Goal: Information Seeking & Learning: Learn about a topic

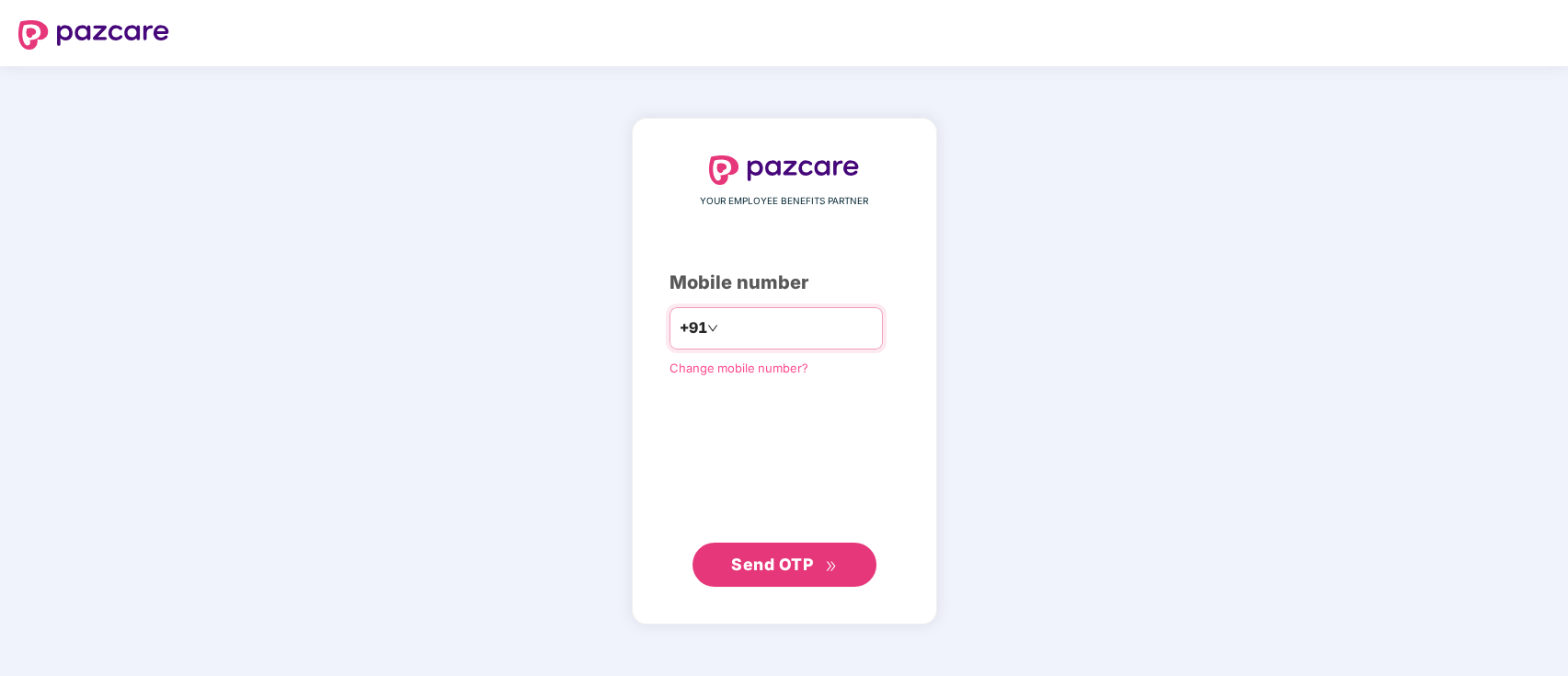
click at [749, 323] on input "number" at bounding box center [798, 328] width 151 height 29
type input "**********"
click at [801, 557] on span "Send OTP" at bounding box center [771, 563] width 82 height 19
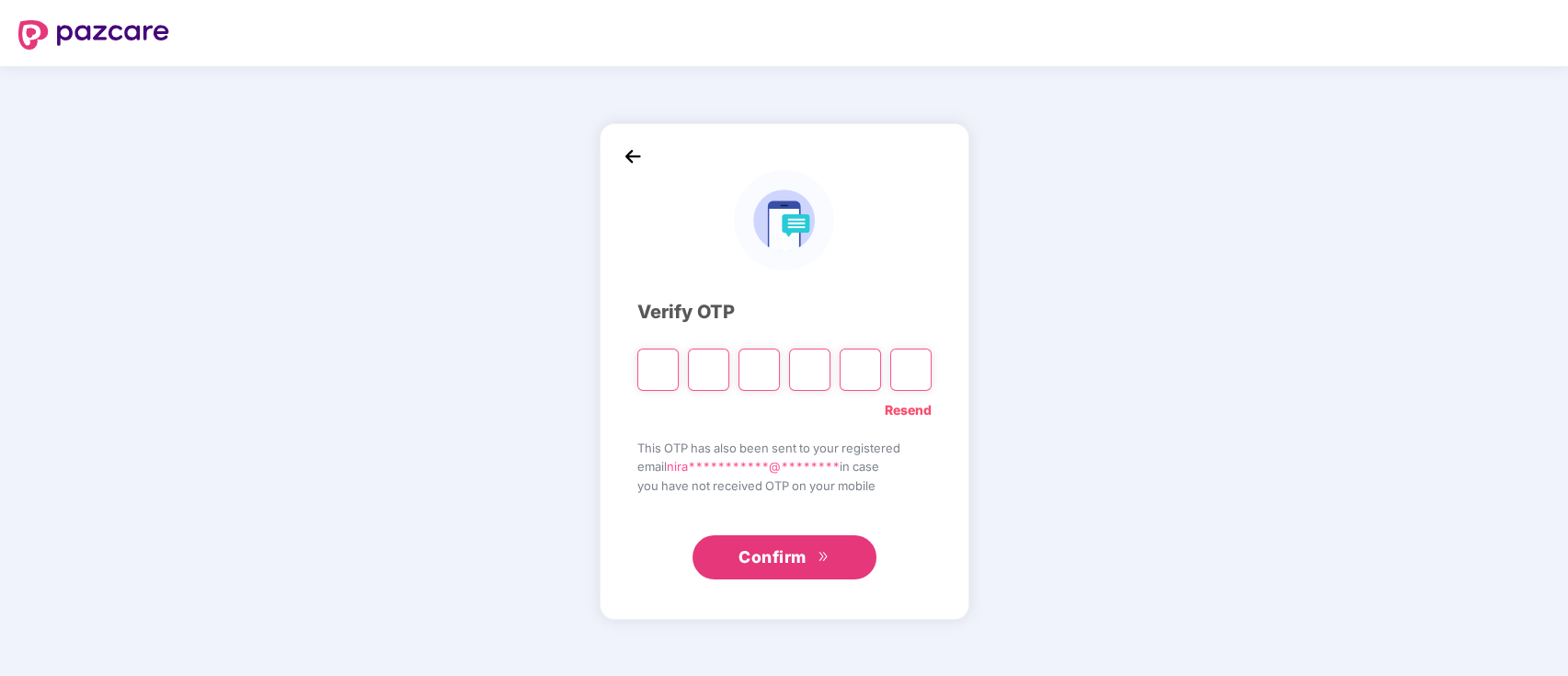
type input "*"
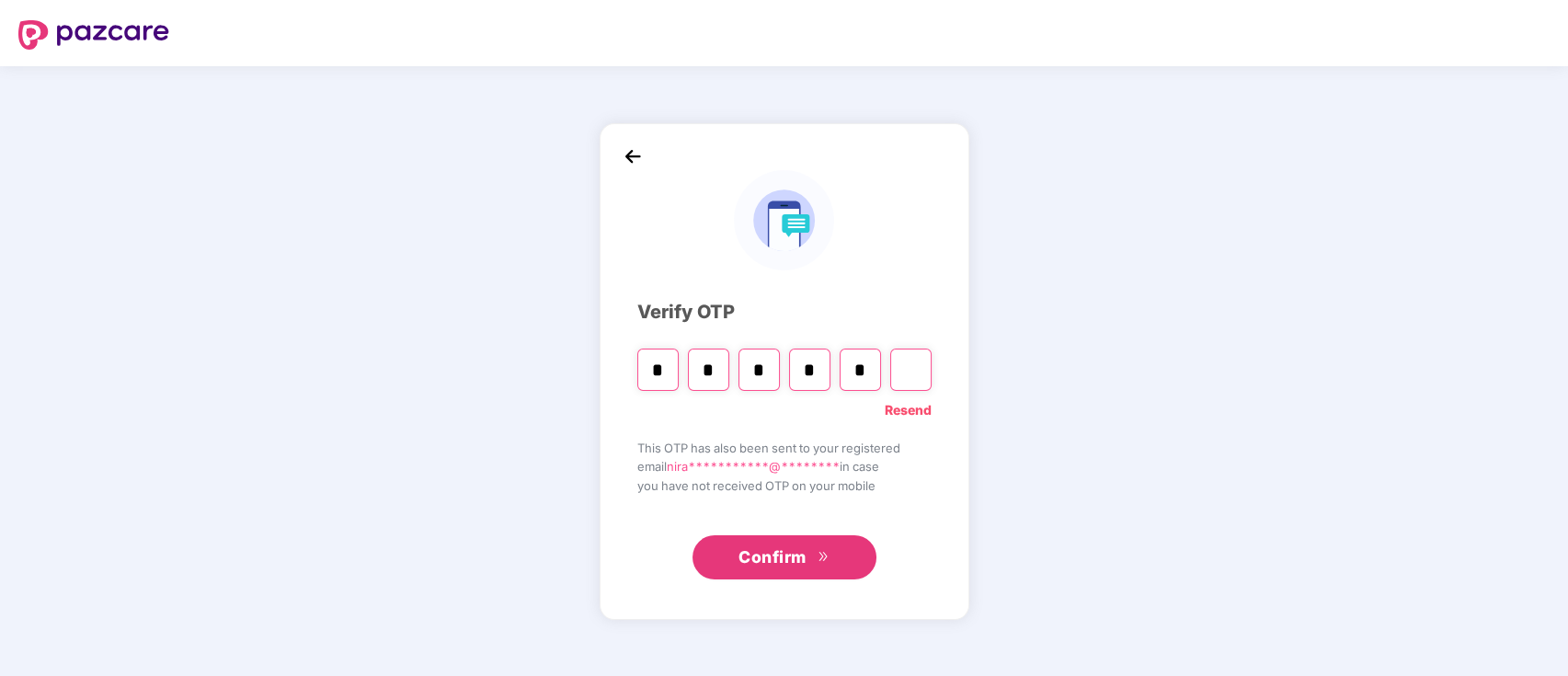
type input "*"
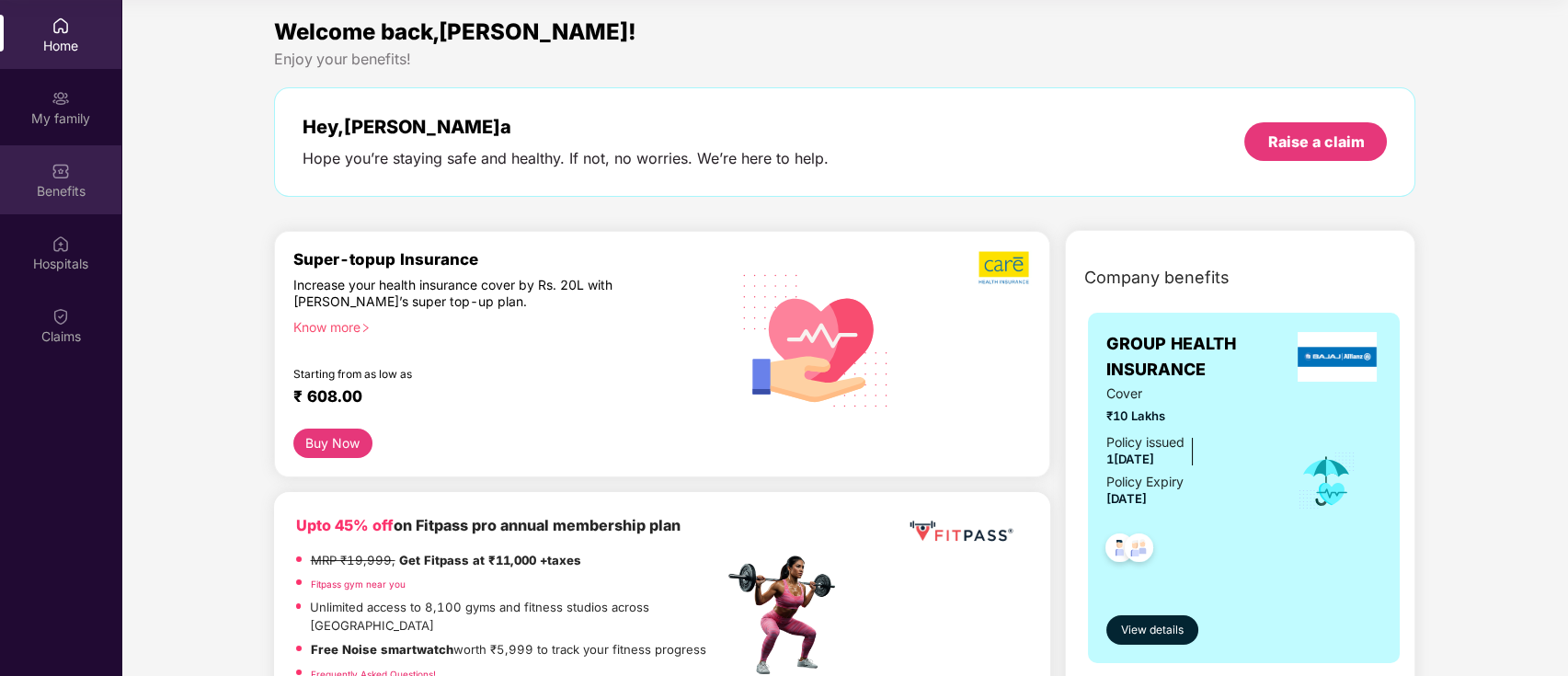
click at [67, 177] on img at bounding box center [61, 172] width 19 height 19
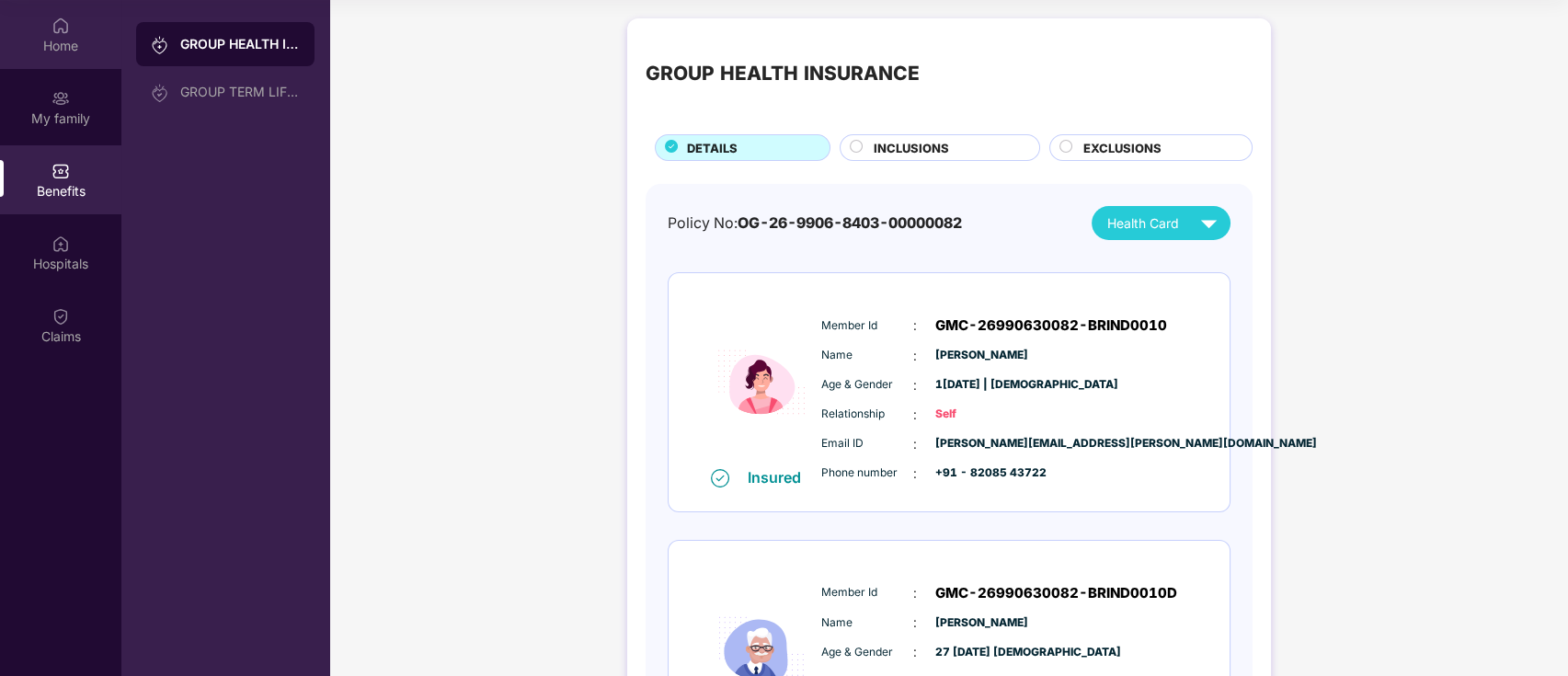
click at [52, 41] on div "Home" at bounding box center [60, 46] width 122 height 19
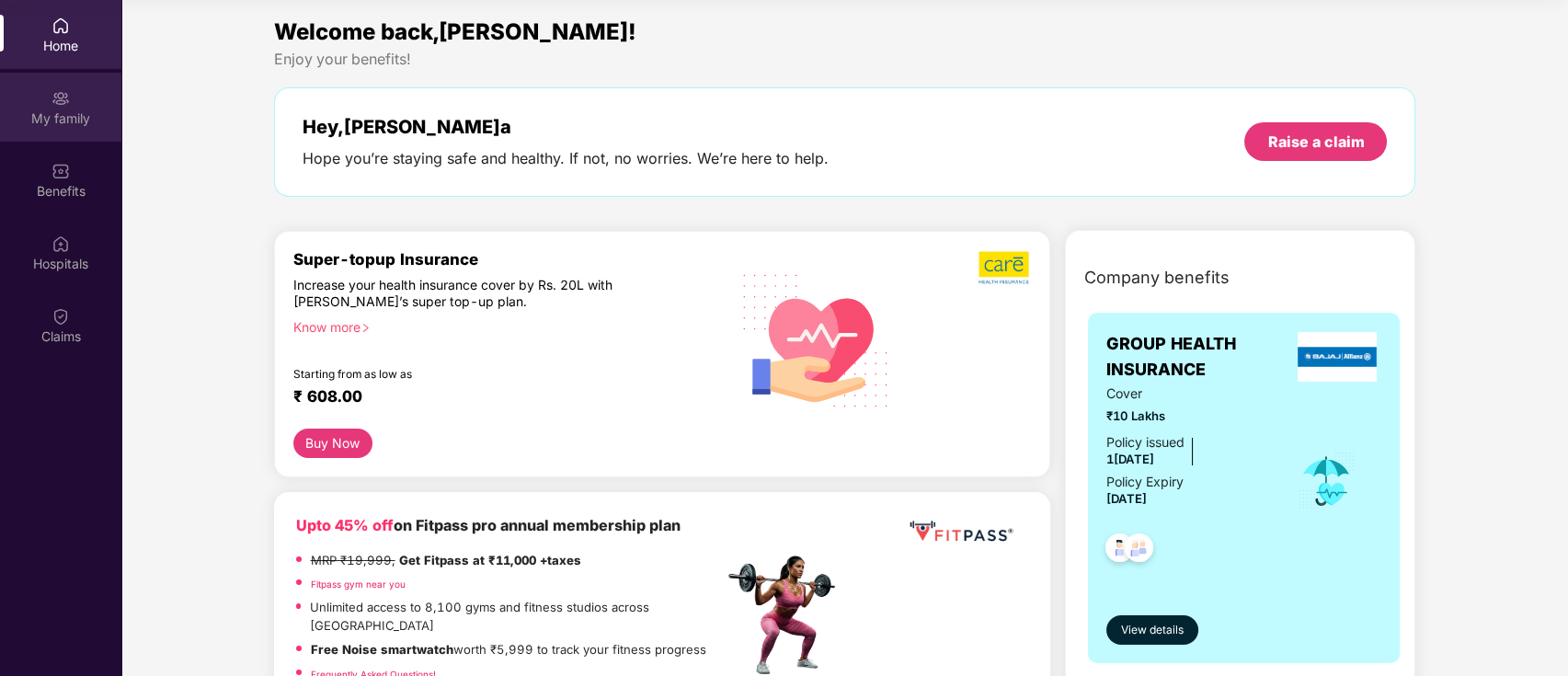
click at [59, 109] on div "My family" at bounding box center [60, 119] width 122 height 19
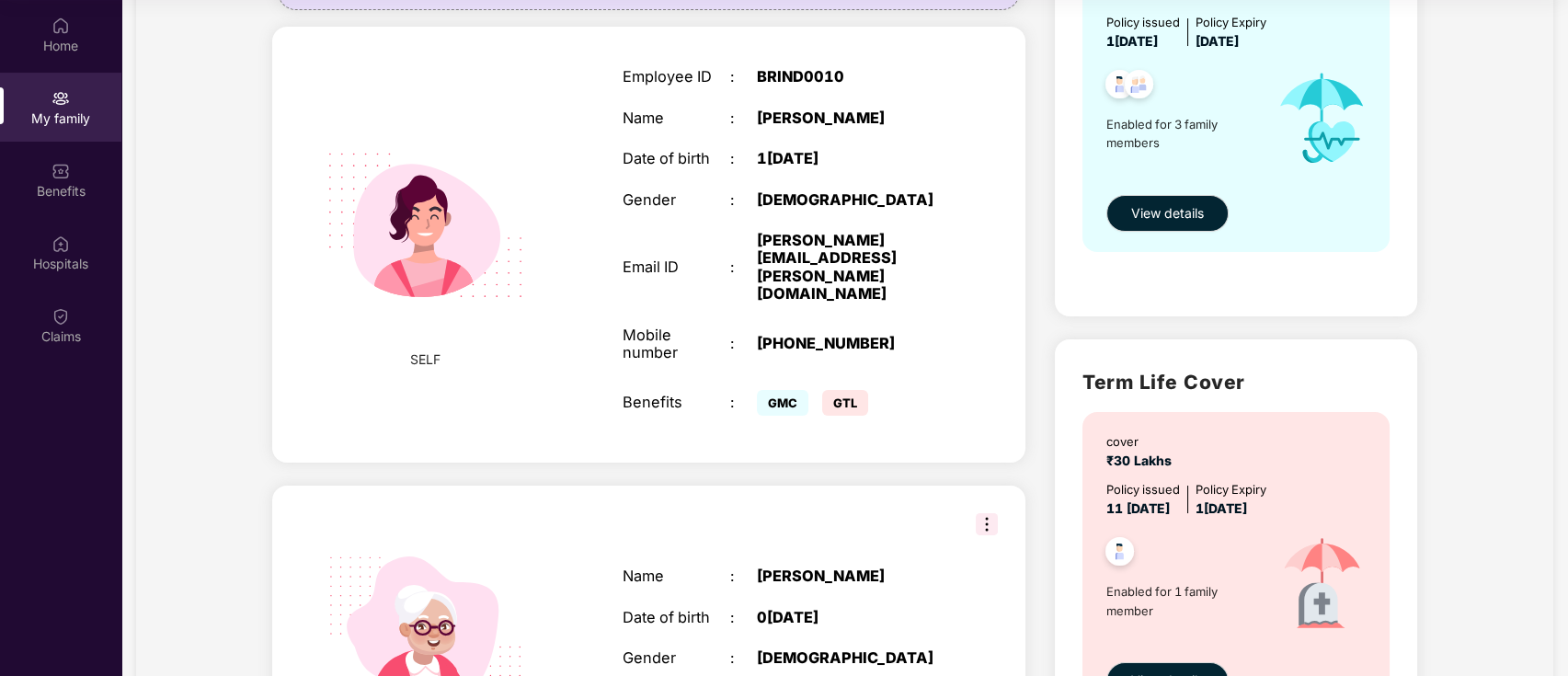
scroll to position [450, 0]
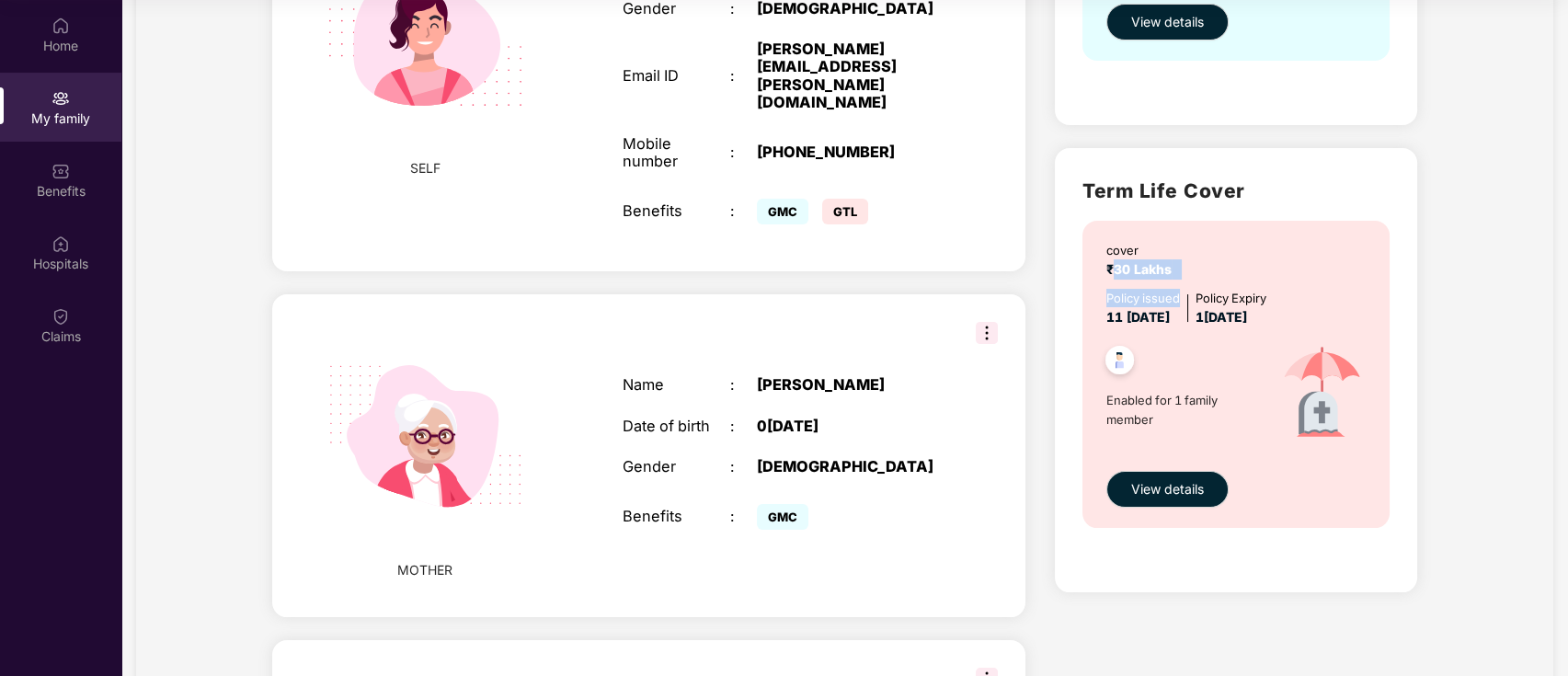
drag, startPoint x: 1112, startPoint y: 271, endPoint x: 1180, endPoint y: 295, distance: 72.1
click at [1180, 295] on div "cover ₹30 Lakhs Policy issued 1[DATE] Policy Expiry 1[DATE] Enabled for 1 famil…" at bounding box center [1235, 374] width 306 height 307
click at [1256, 428] on span "Enabled for 1 family member" at bounding box center [1182, 409] width 153 height 38
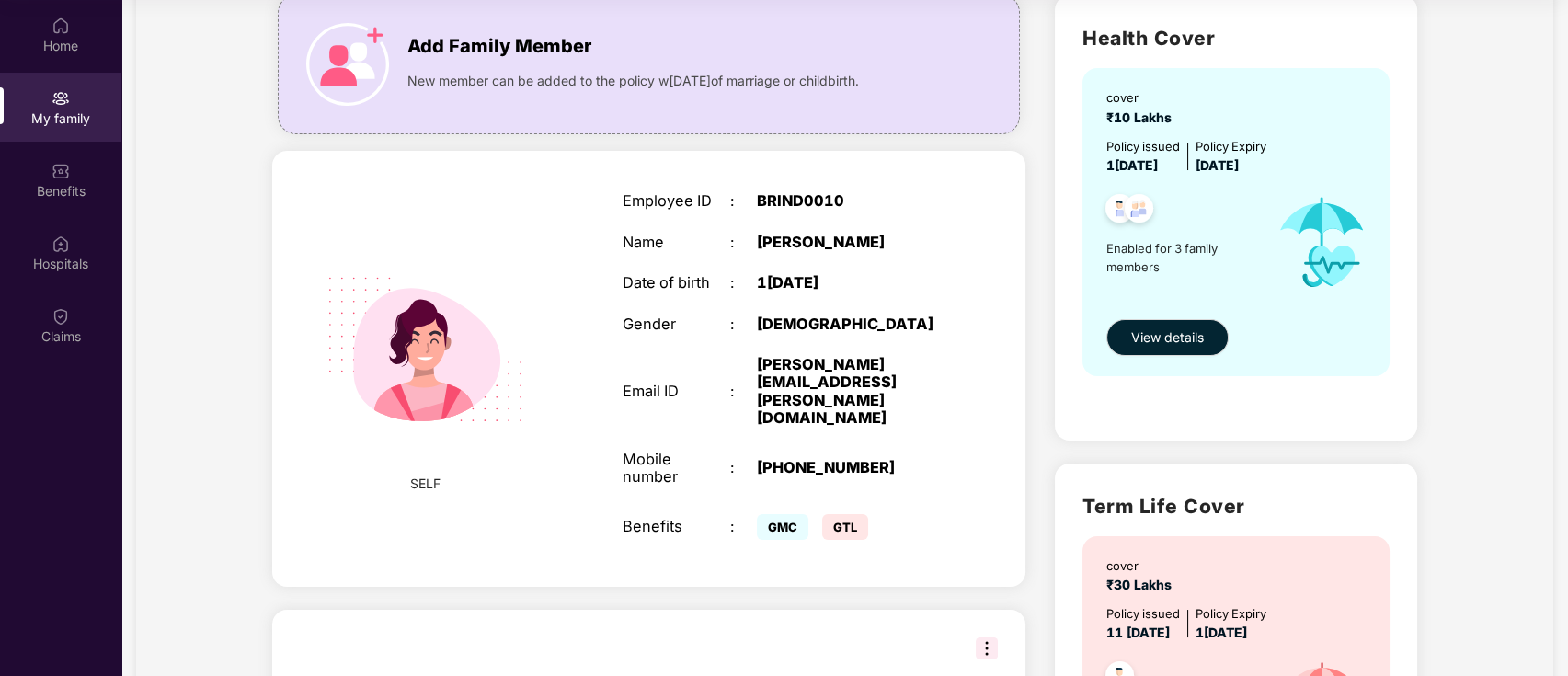
scroll to position [0, 0]
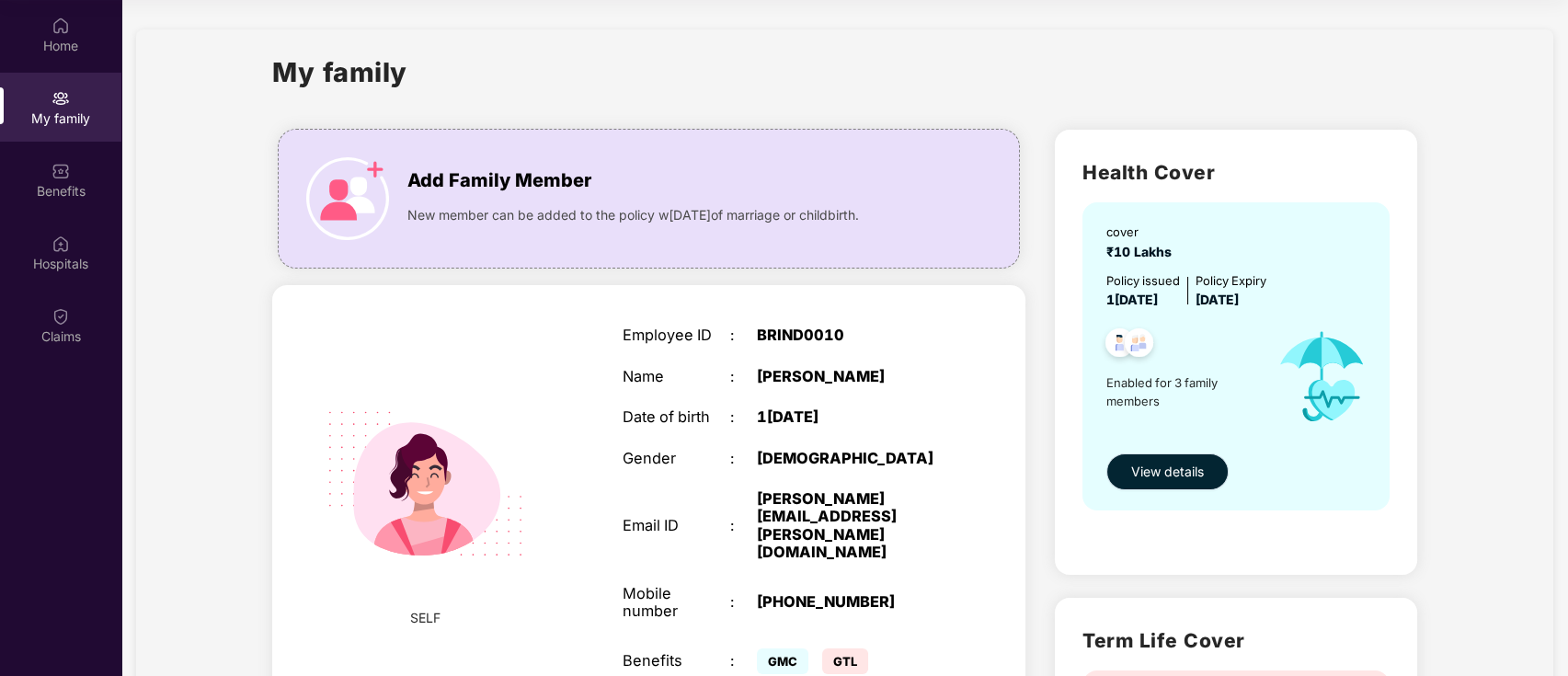
click at [1174, 470] on span "View details" at bounding box center [1167, 471] width 73 height 20
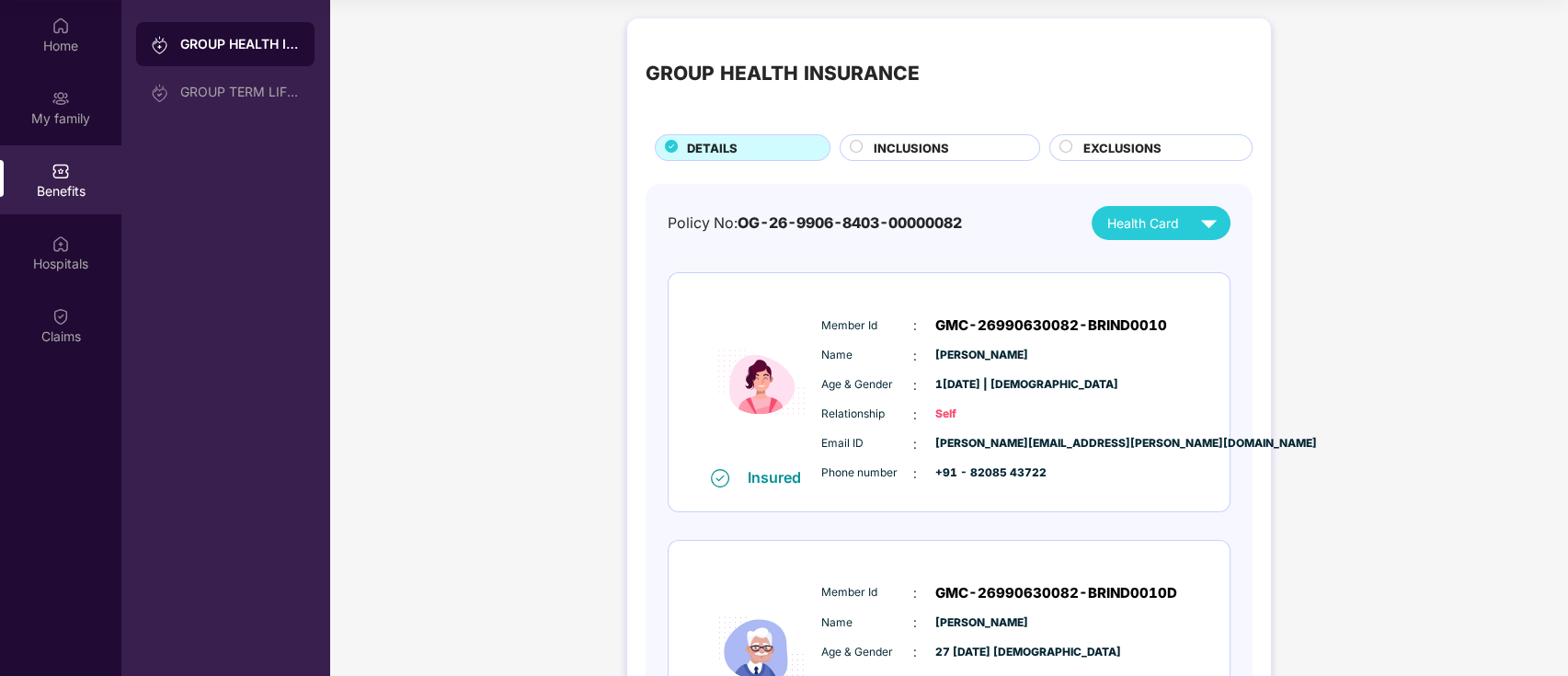
click at [944, 145] on span "INCLUSIONS" at bounding box center [912, 148] width 75 height 19
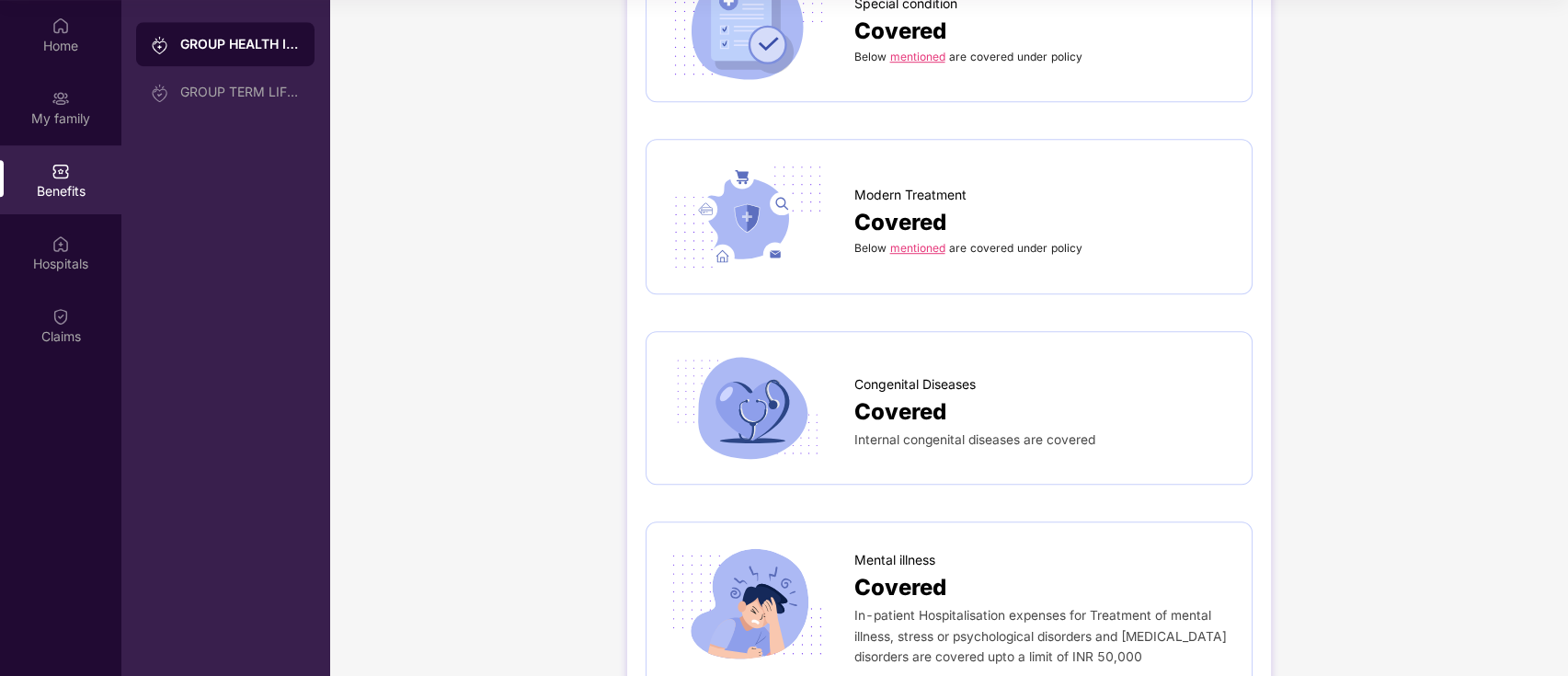
scroll to position [2780, 0]
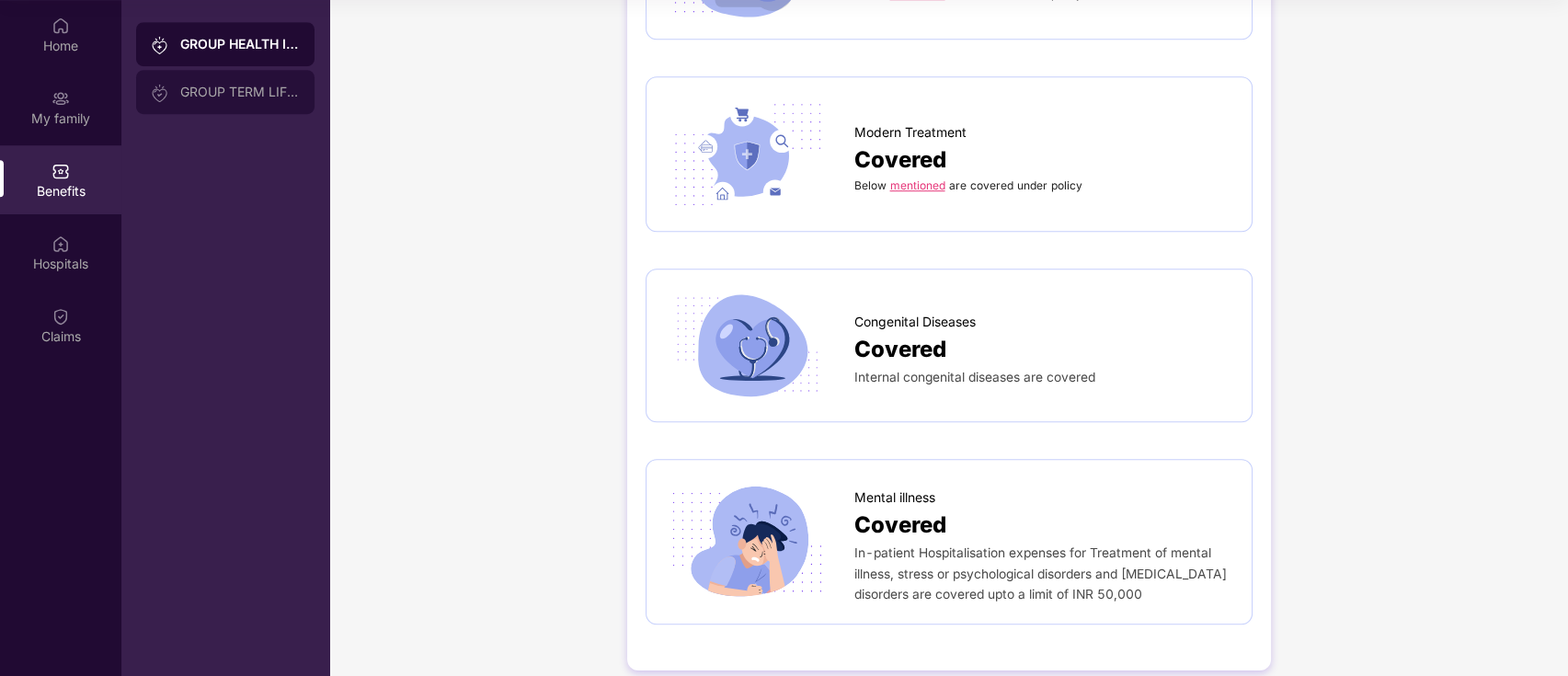
click at [212, 81] on div "GROUP TERM LIFE INSURANCE" at bounding box center [224, 91] width 178 height 44
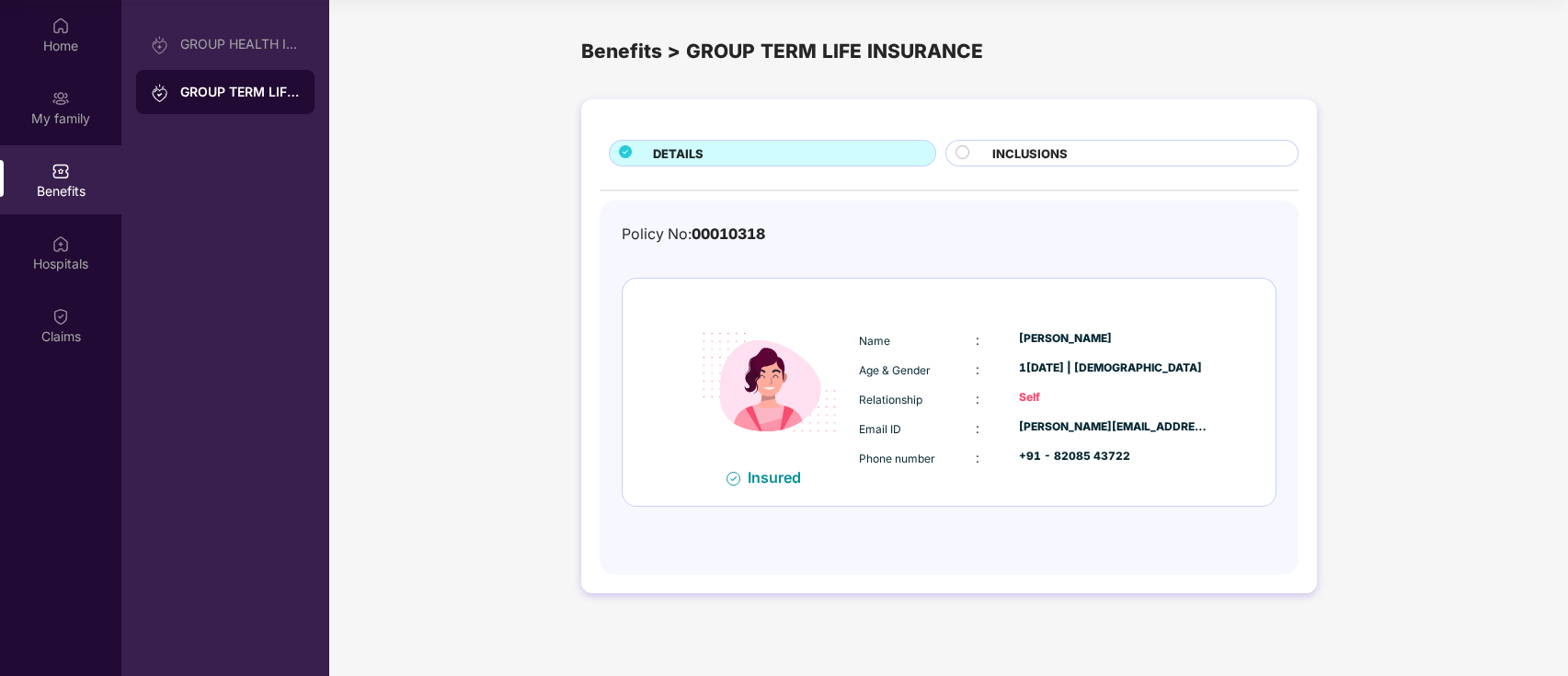
click at [1123, 160] on div "INCLUSIONS" at bounding box center [1135, 155] width 305 height 21
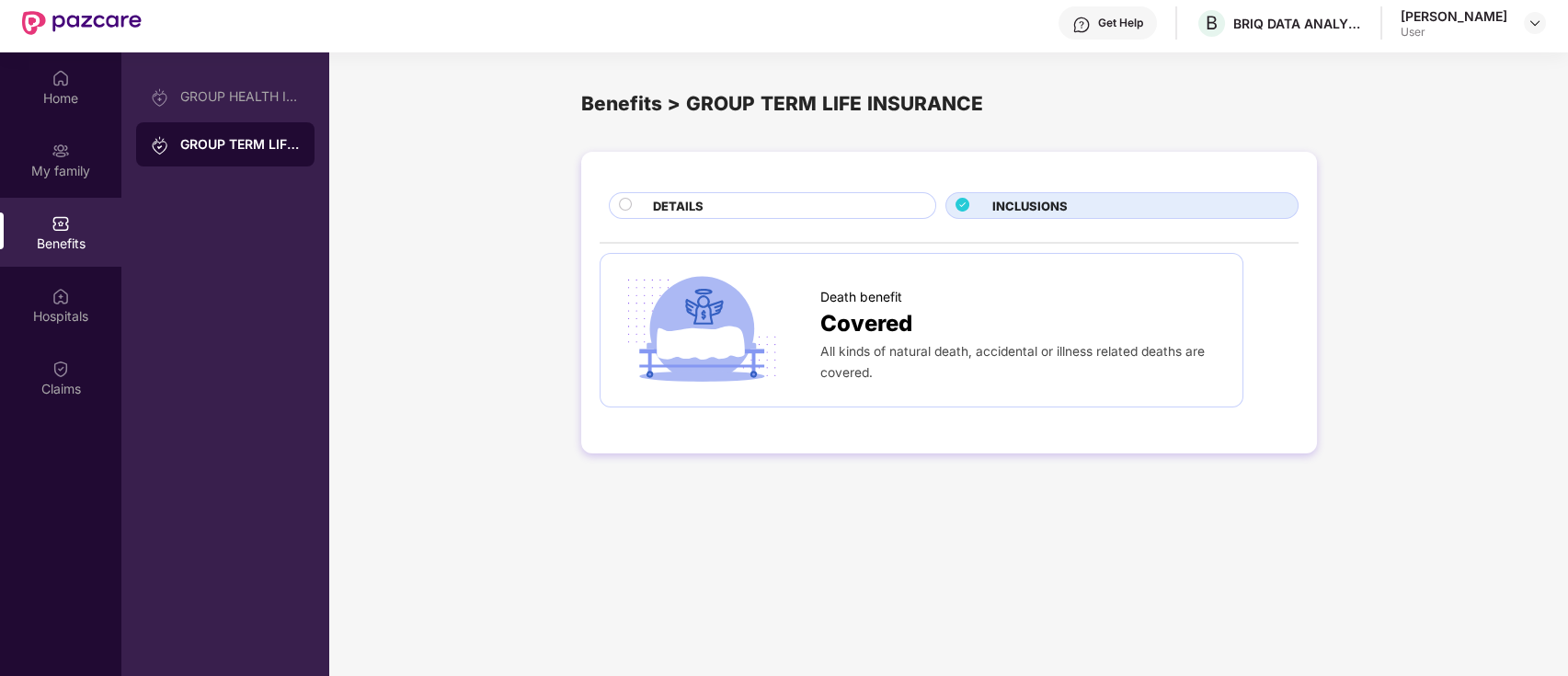
scroll to position [49, 0]
click at [839, 207] on div "DETAILS" at bounding box center [784, 209] width 282 height 21
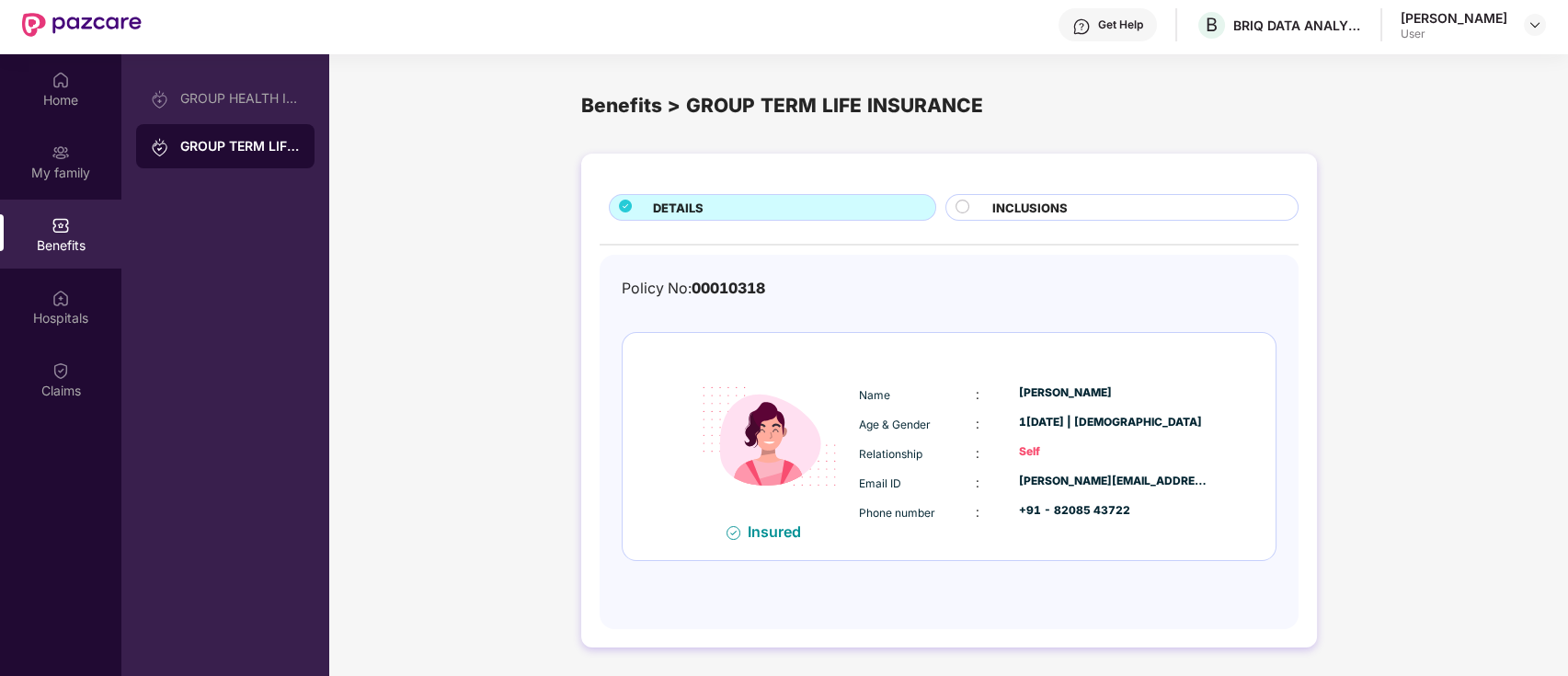
scroll to position [103, 0]
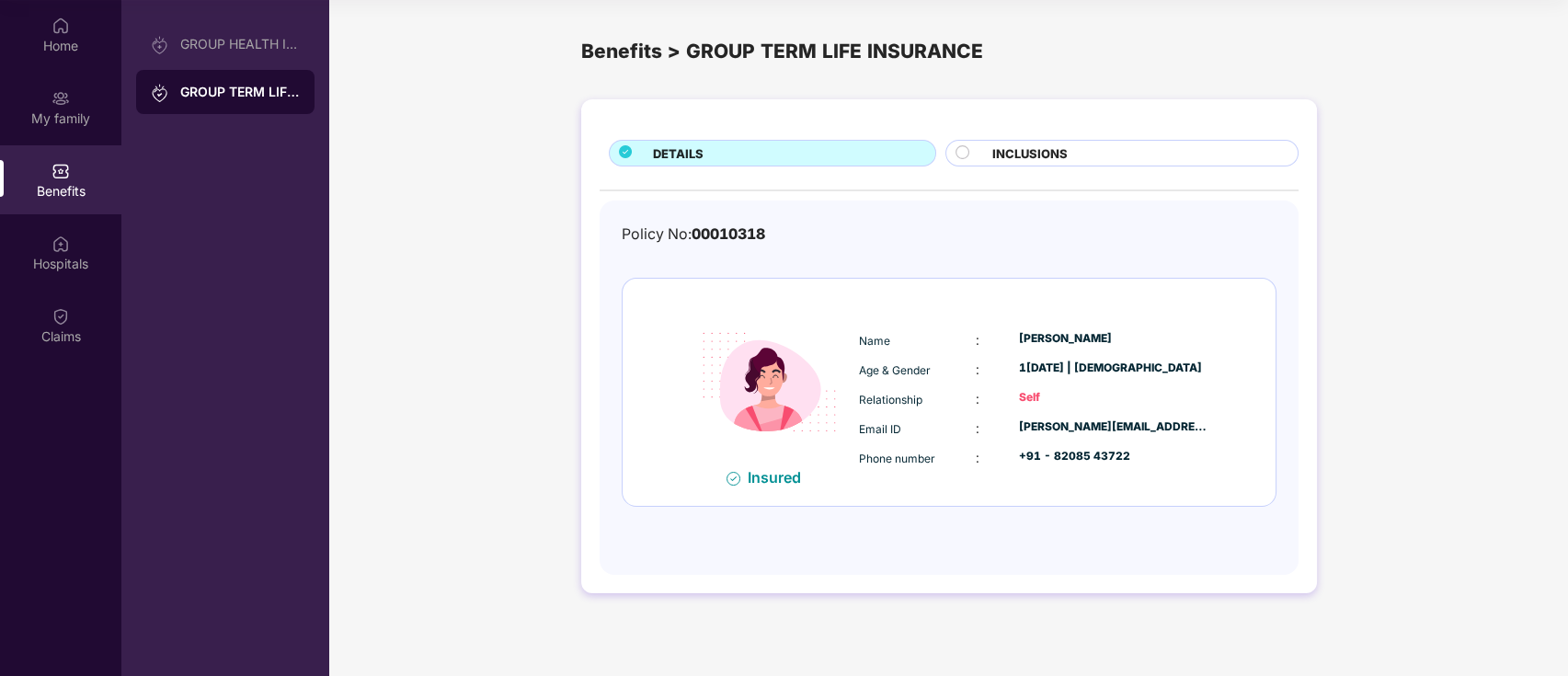
click at [1042, 151] on span "INCLUSIONS" at bounding box center [1030, 154] width 75 height 19
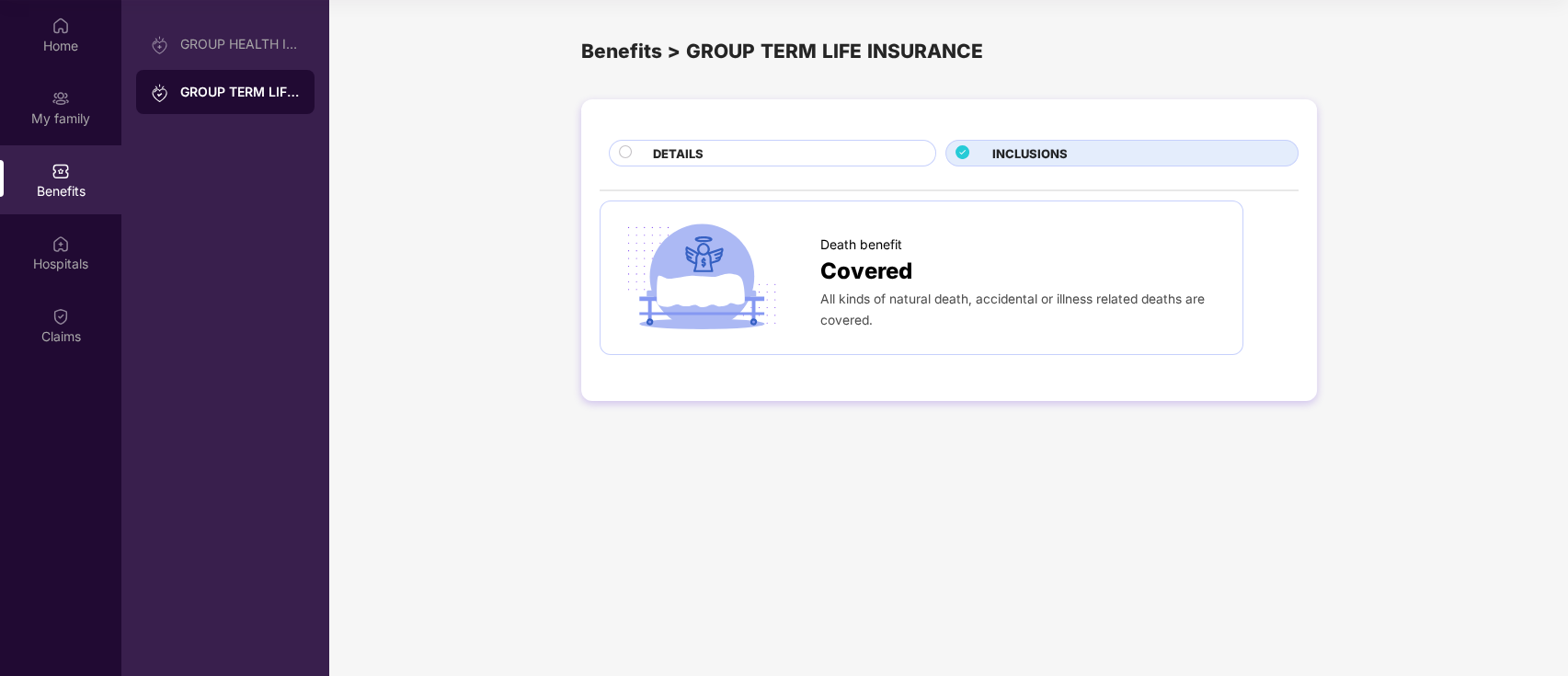
click at [850, 152] on div "DETAILS" at bounding box center [784, 155] width 282 height 21
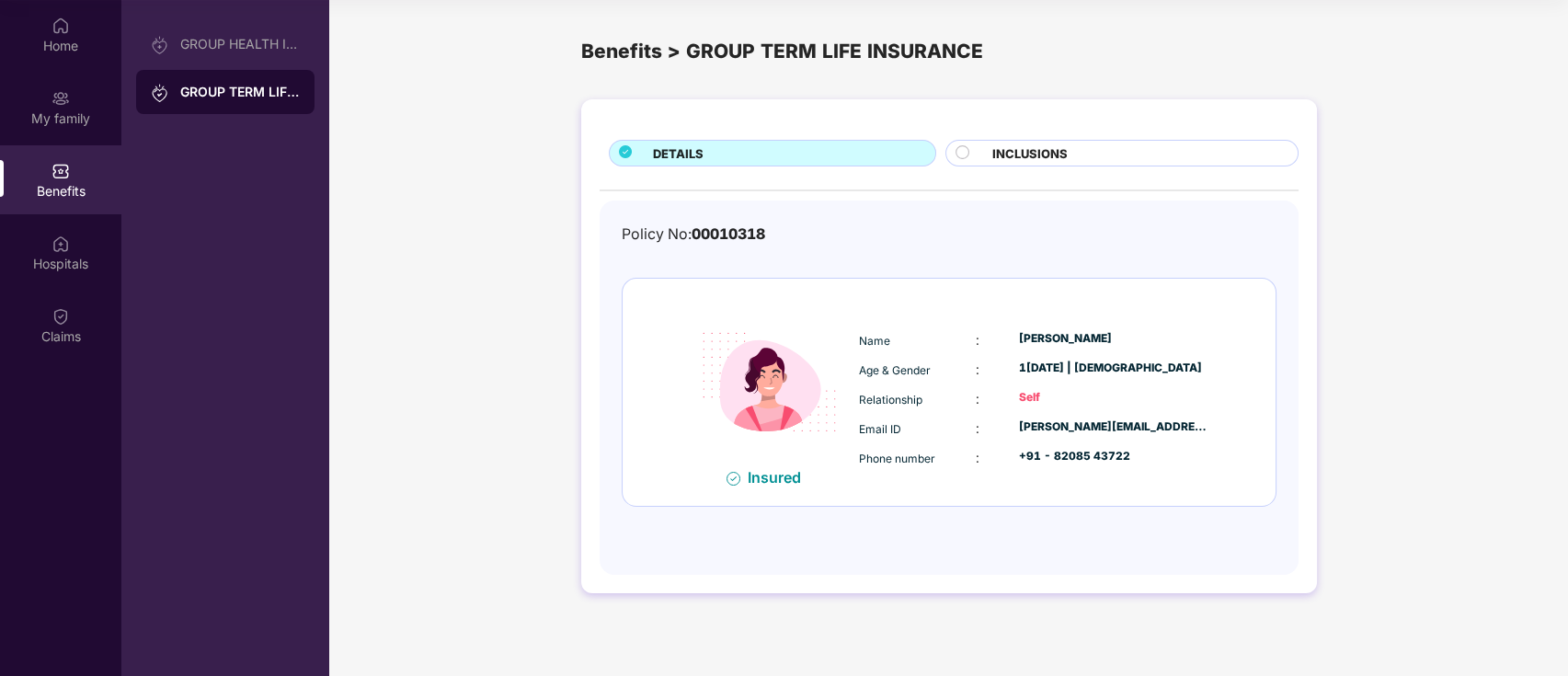
click at [986, 149] on div "INCLUSIONS" at bounding box center [1135, 155] width 305 height 21
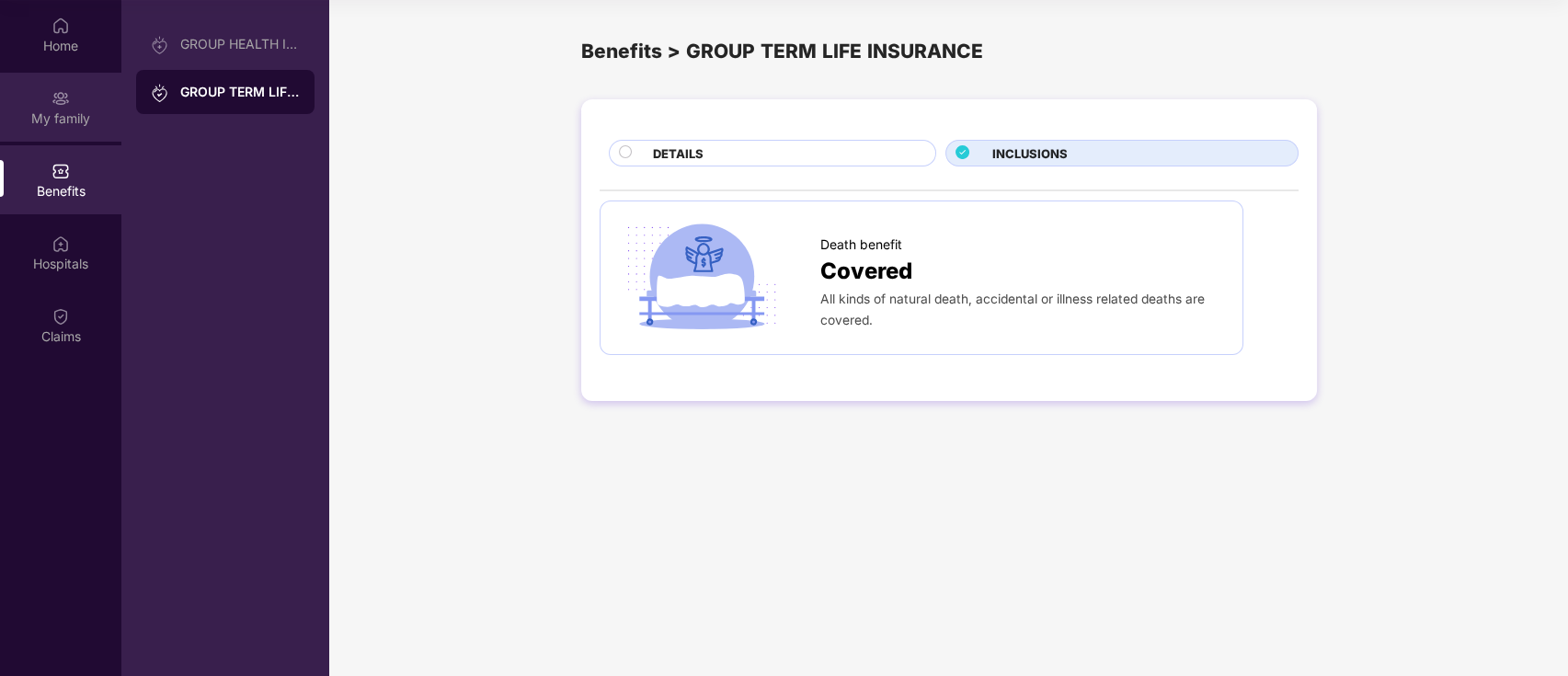
click at [81, 105] on div "My family" at bounding box center [60, 107] width 122 height 69
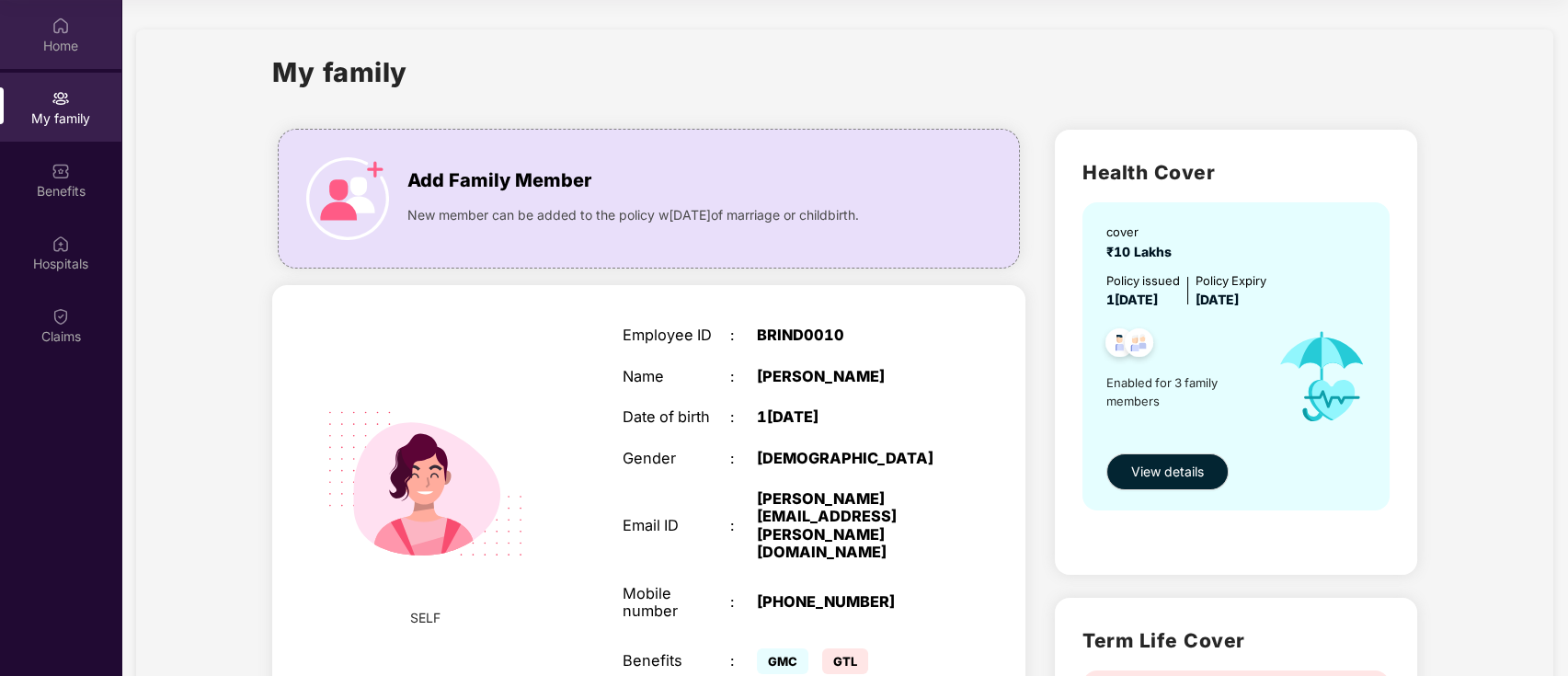
click at [65, 33] on img at bounding box center [61, 26] width 19 height 19
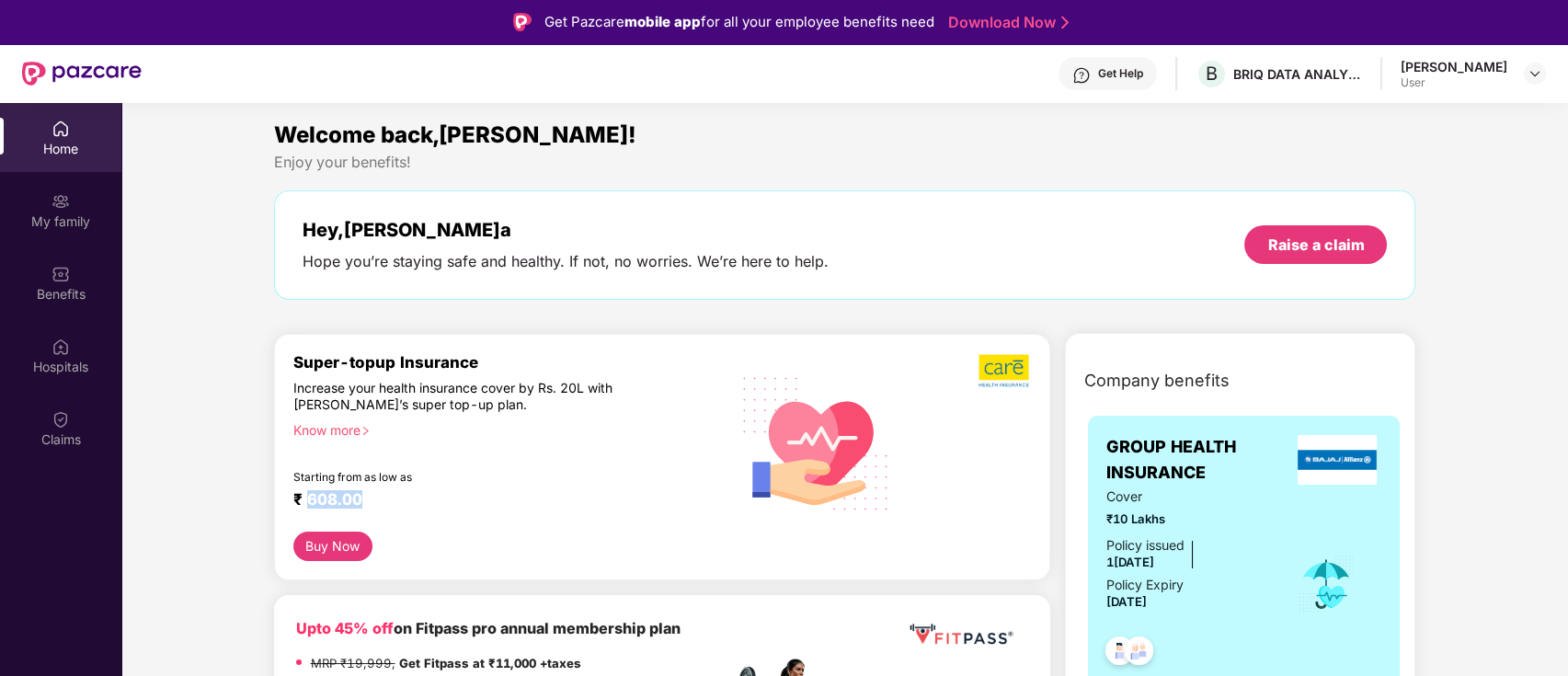
drag, startPoint x: 305, startPoint y: 502, endPoint x: 365, endPoint y: 498, distance: 60.1
click at [365, 498] on div "₹ 608.00" at bounding box center [499, 501] width 412 height 22
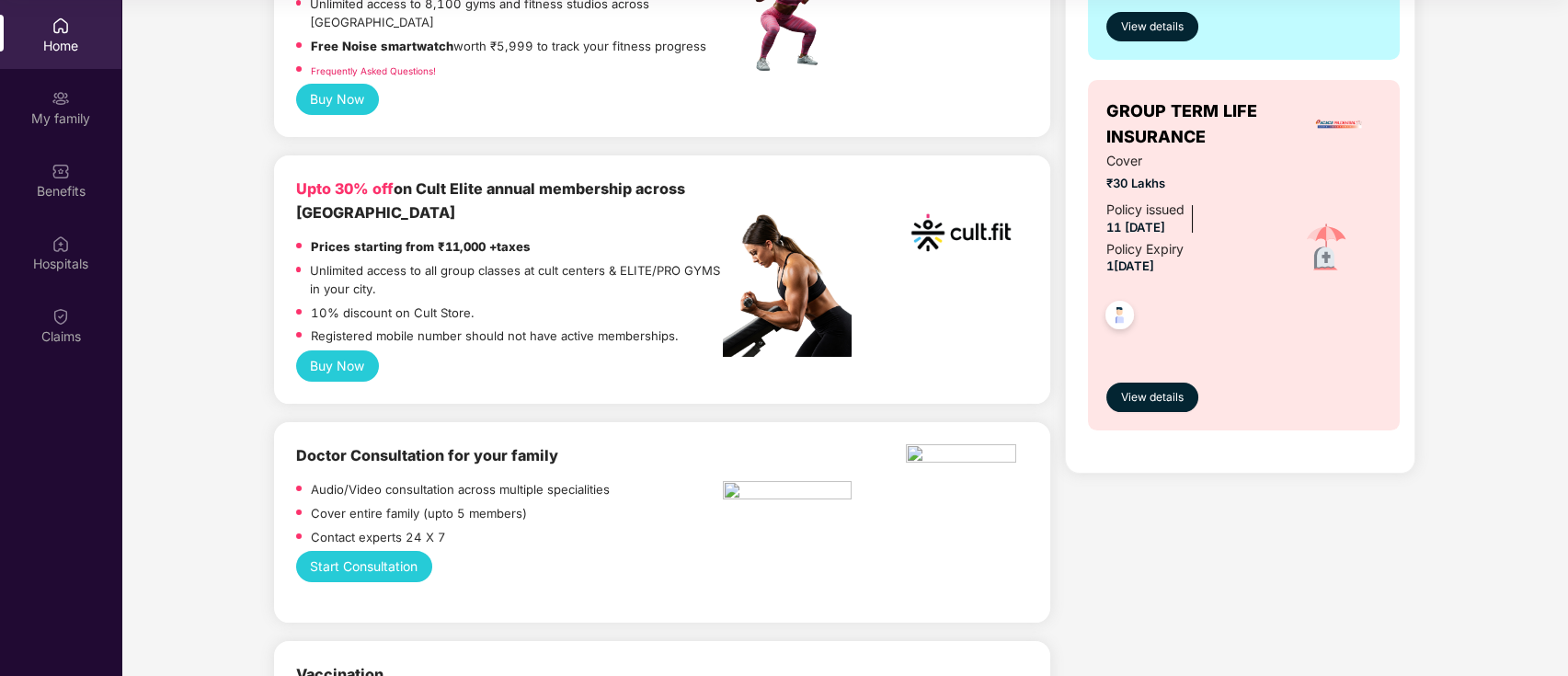
scroll to position [598, 0]
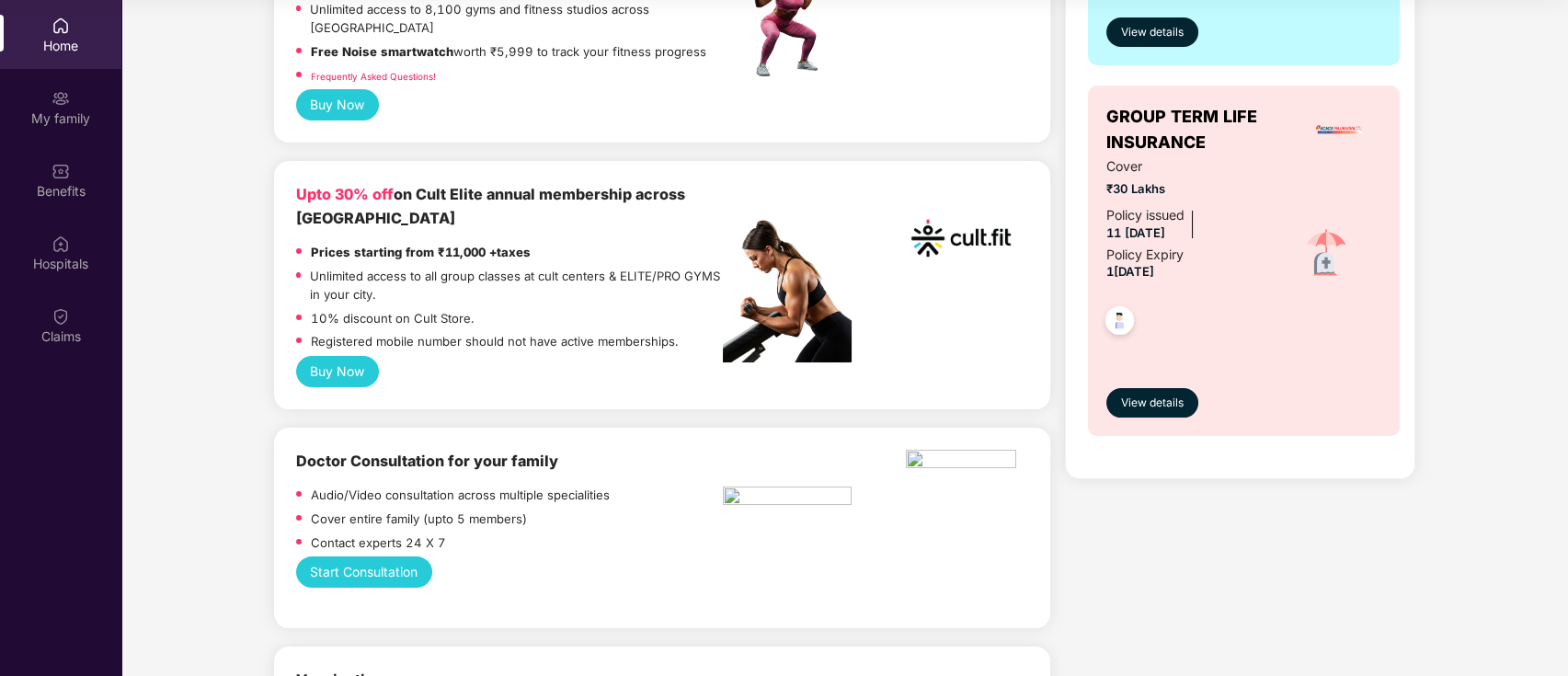
click at [380, 558] on button "Start Consultation" at bounding box center [364, 571] width 137 height 31
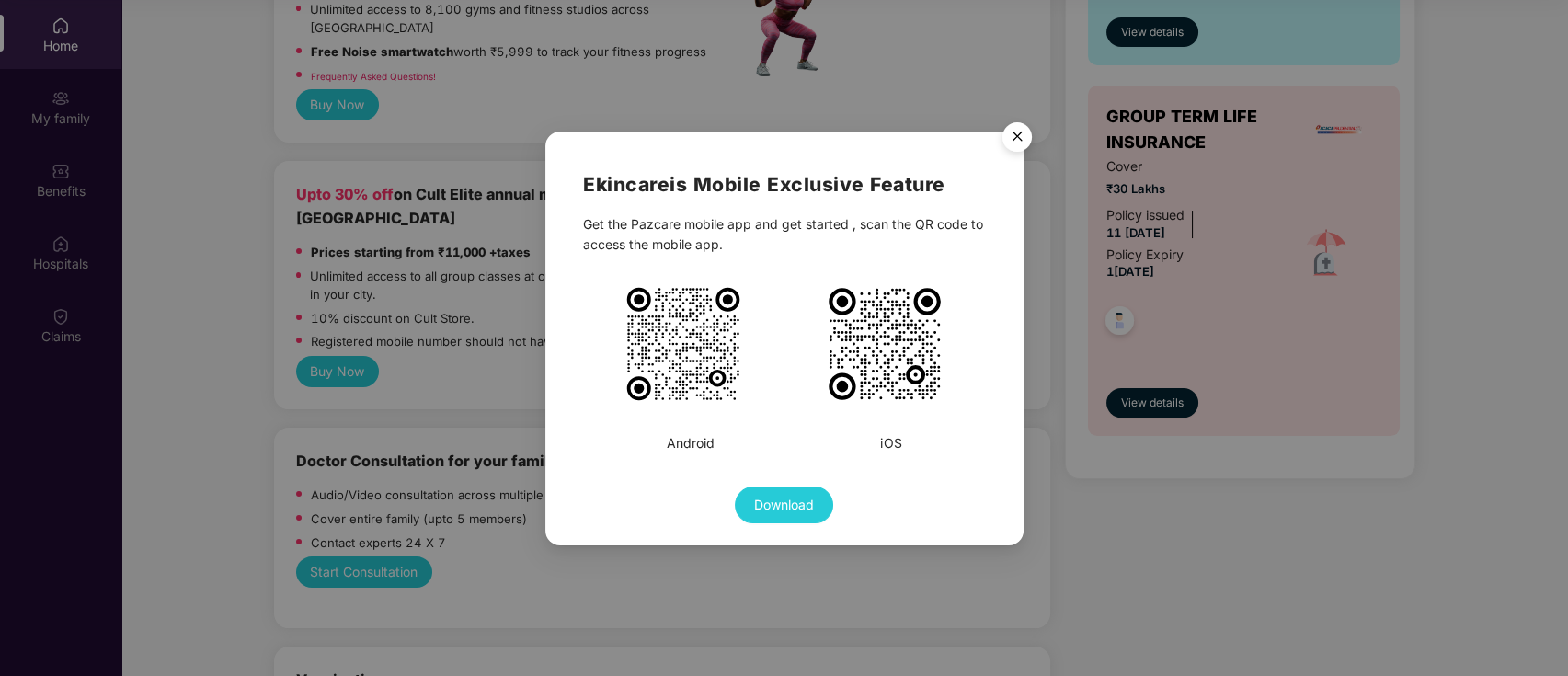
click at [1015, 136] on img "Close" at bounding box center [1016, 140] width 52 height 52
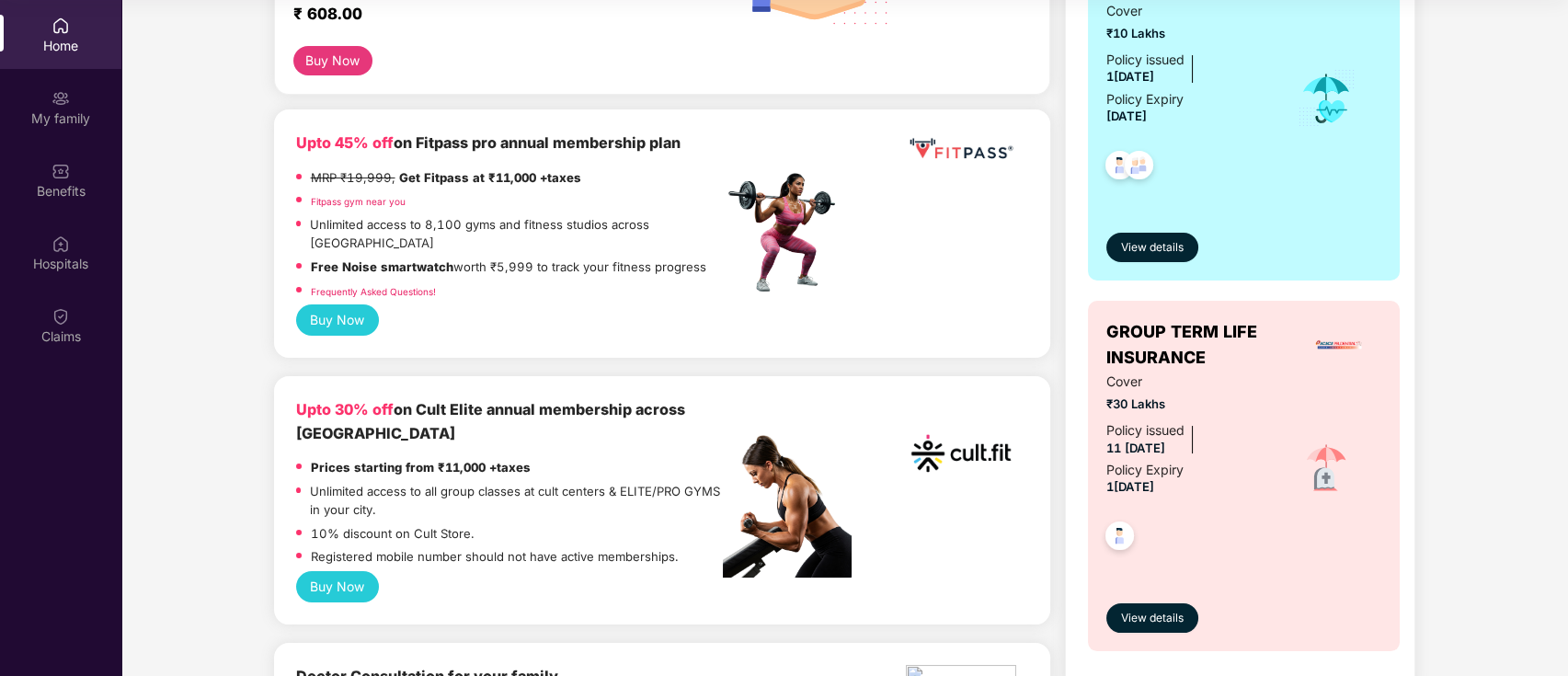
scroll to position [383, 0]
click at [355, 571] on button "Buy Now" at bounding box center [338, 586] width 84 height 31
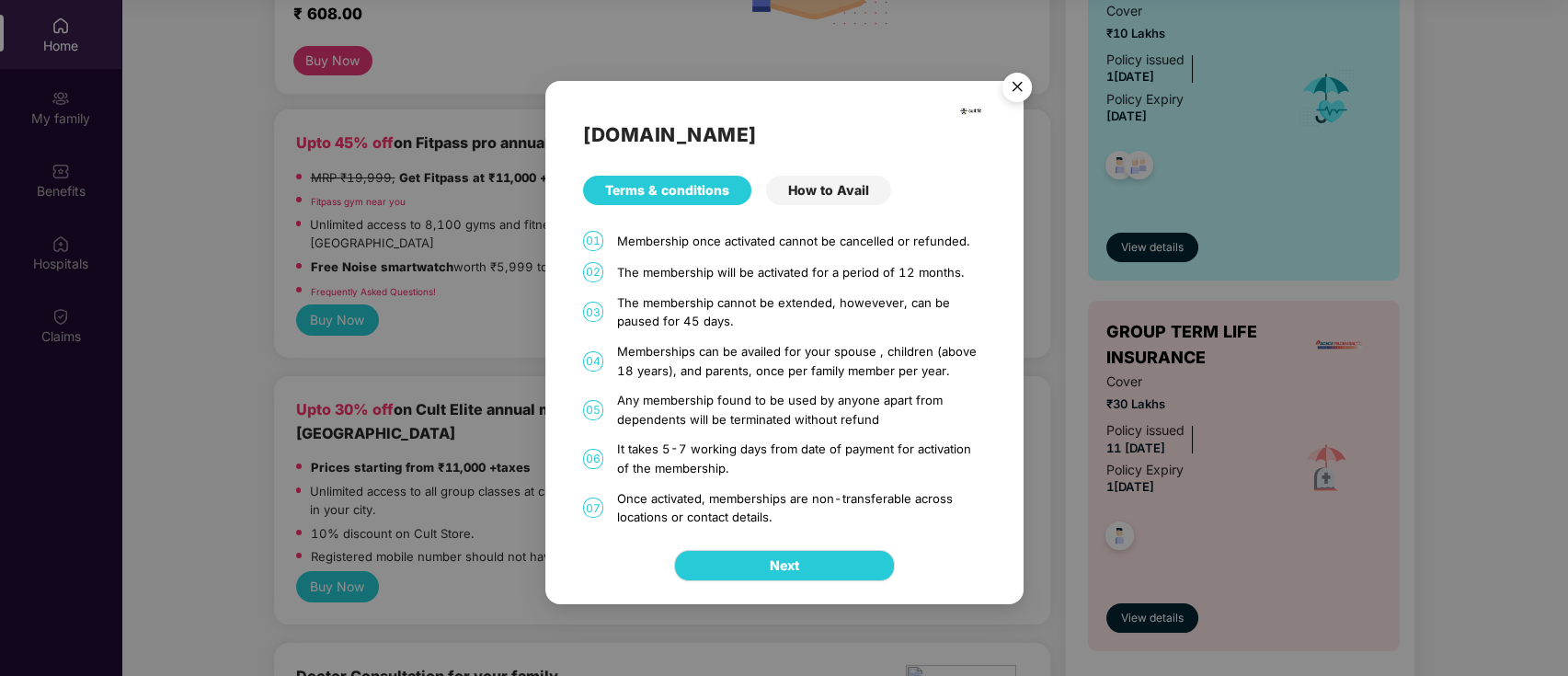
click at [833, 188] on div "How to Avail" at bounding box center [828, 190] width 125 height 29
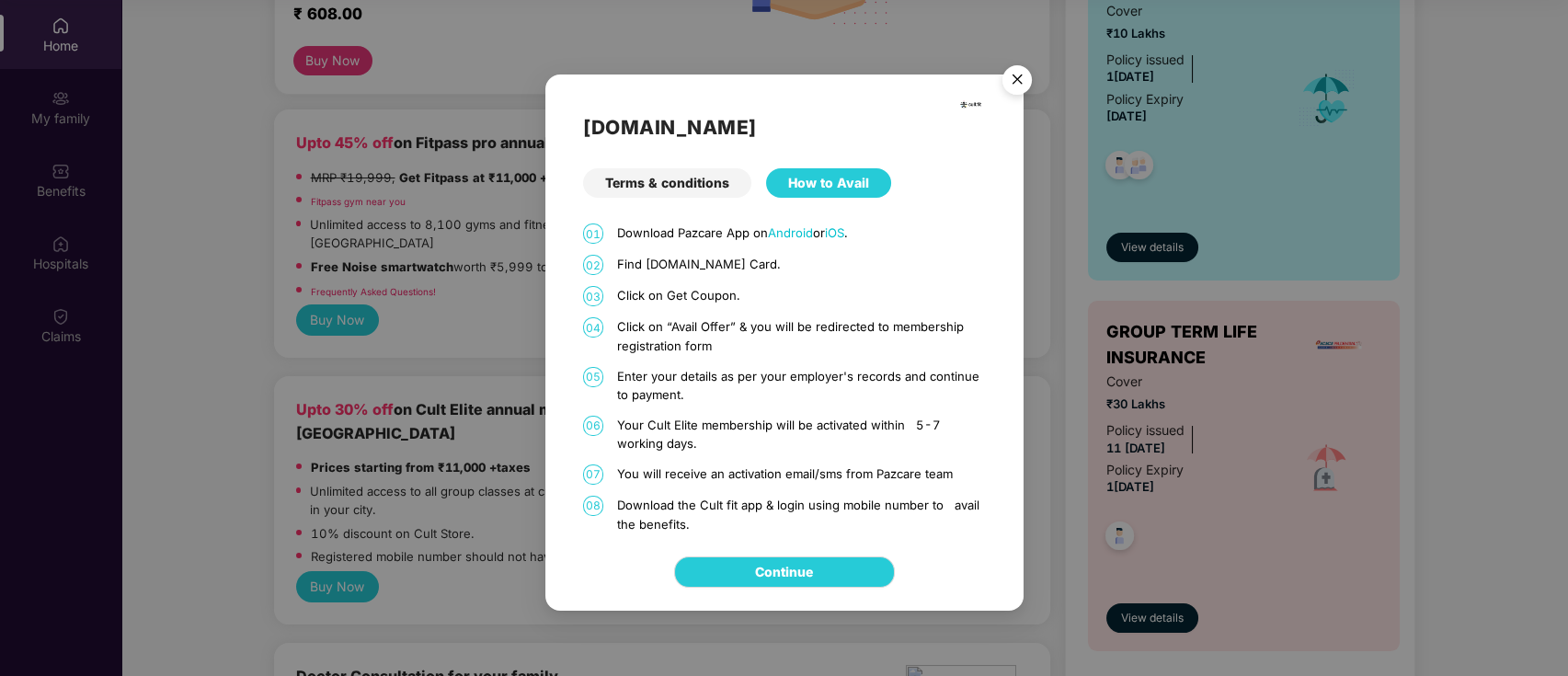
click at [706, 184] on div "Terms & conditions" at bounding box center [667, 182] width 168 height 29
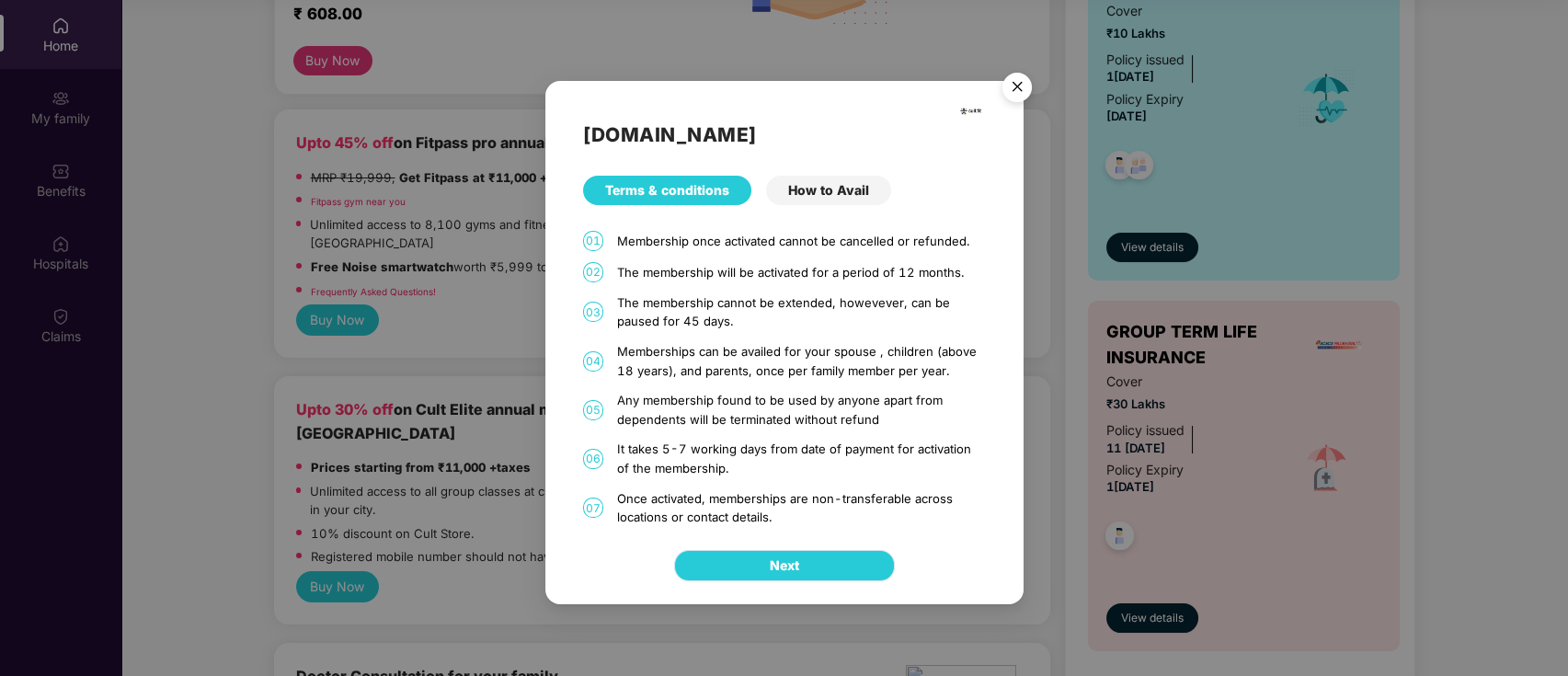
click at [789, 563] on span "Next" at bounding box center [784, 565] width 29 height 20
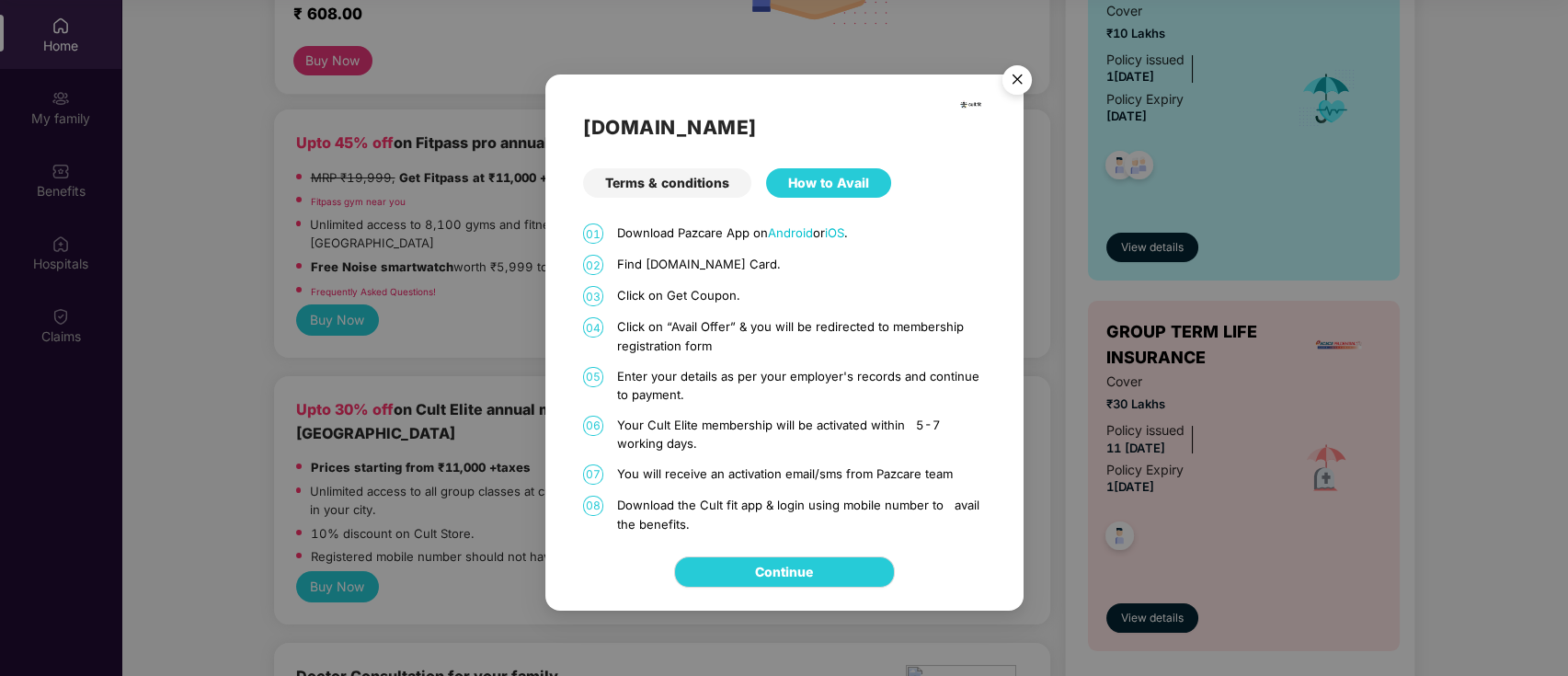
click at [1016, 85] on img "Close" at bounding box center [1016, 82] width 52 height 52
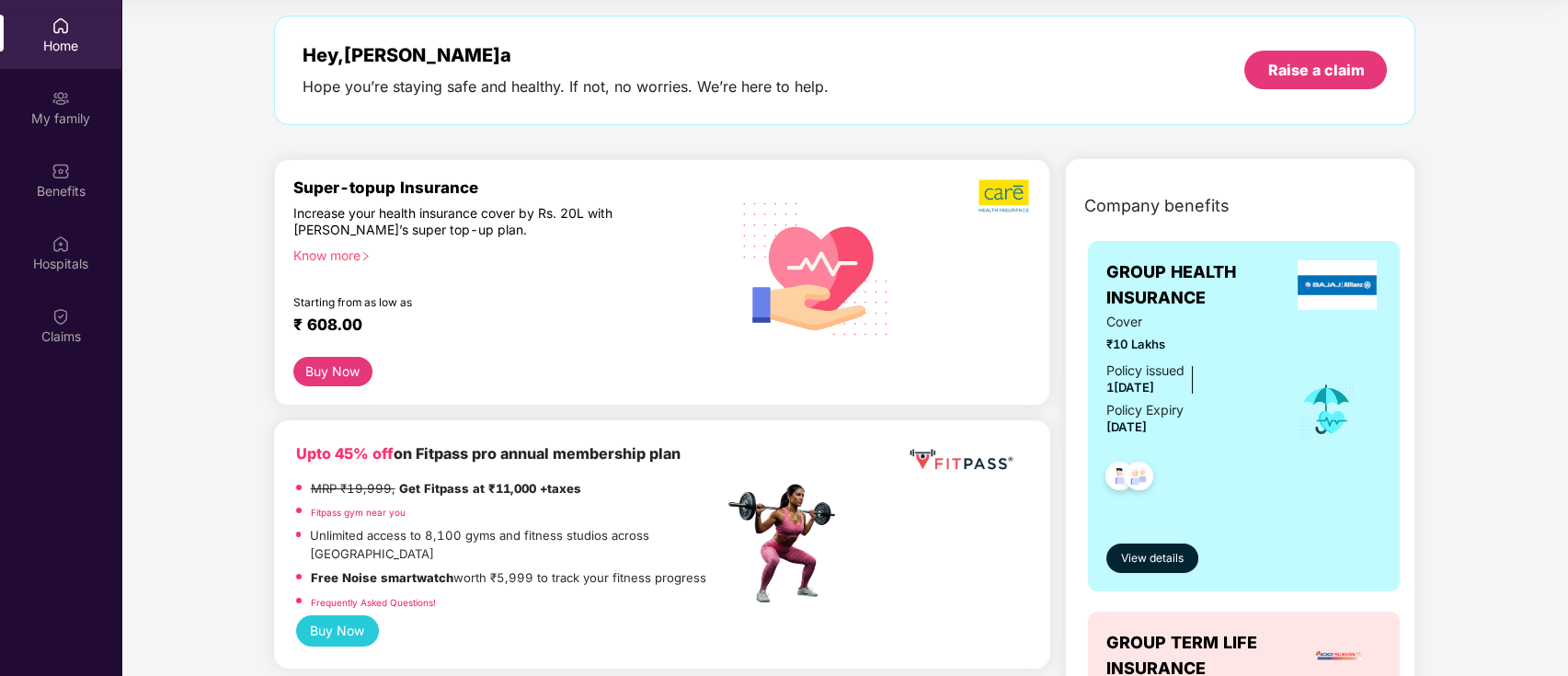
scroll to position [64, 0]
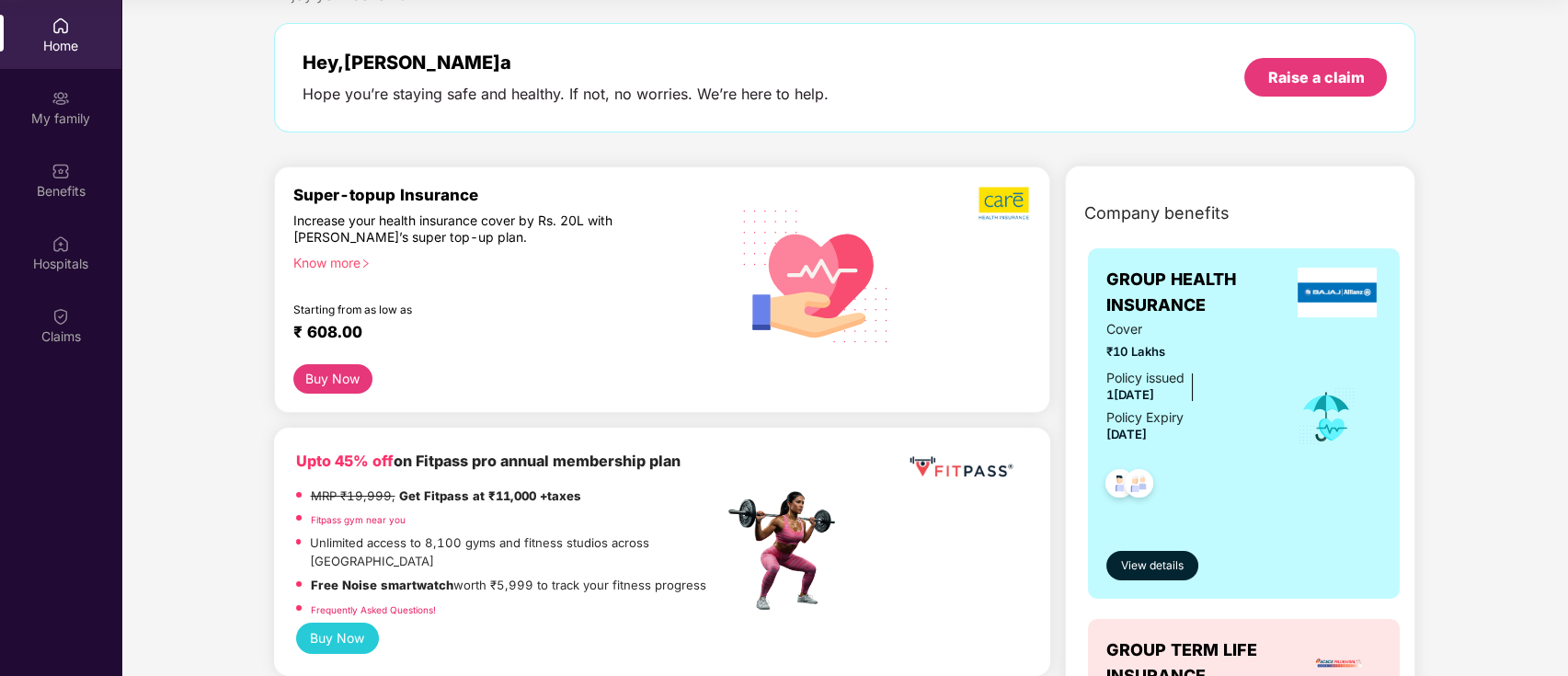
click at [346, 261] on div "Know more" at bounding box center [503, 261] width 420 height 13
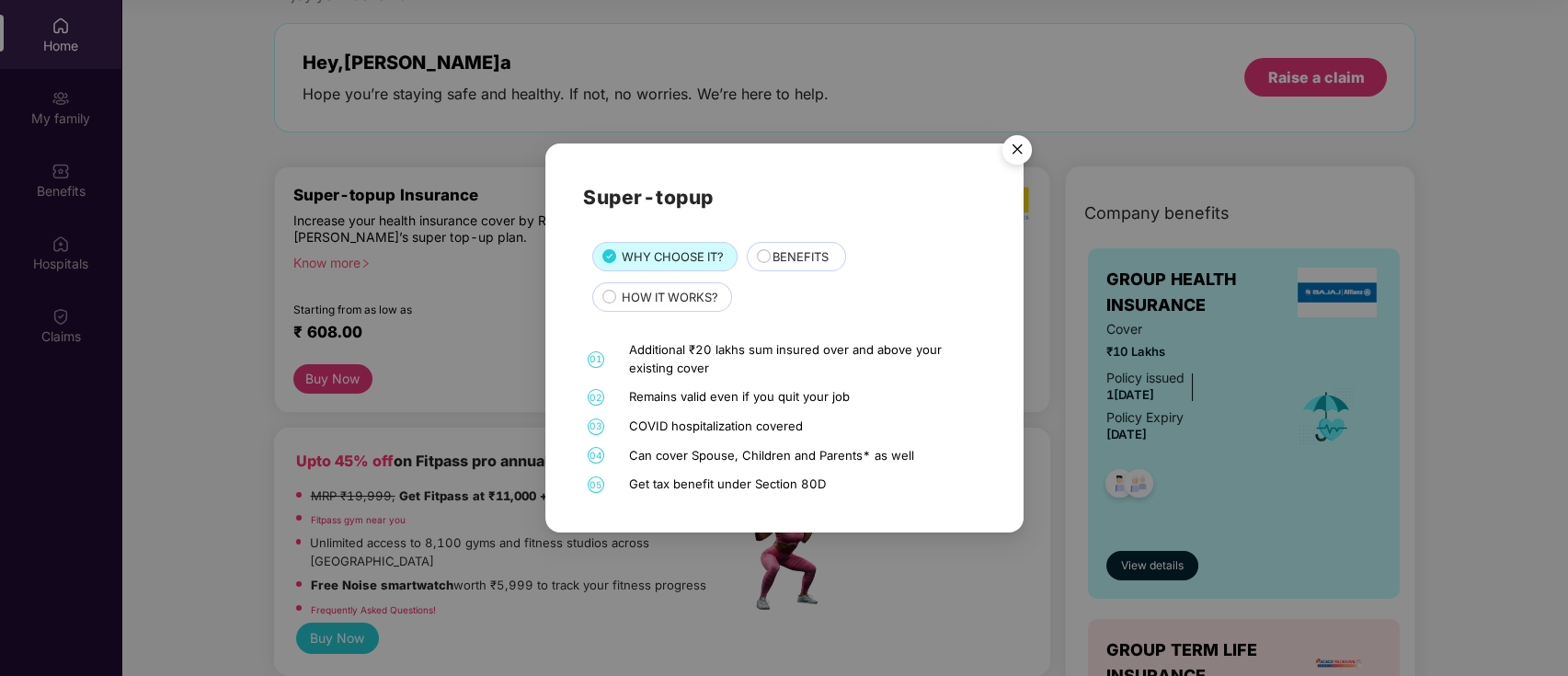
click at [763, 256] on div "BENEFITS" at bounding box center [799, 257] width 73 height 21
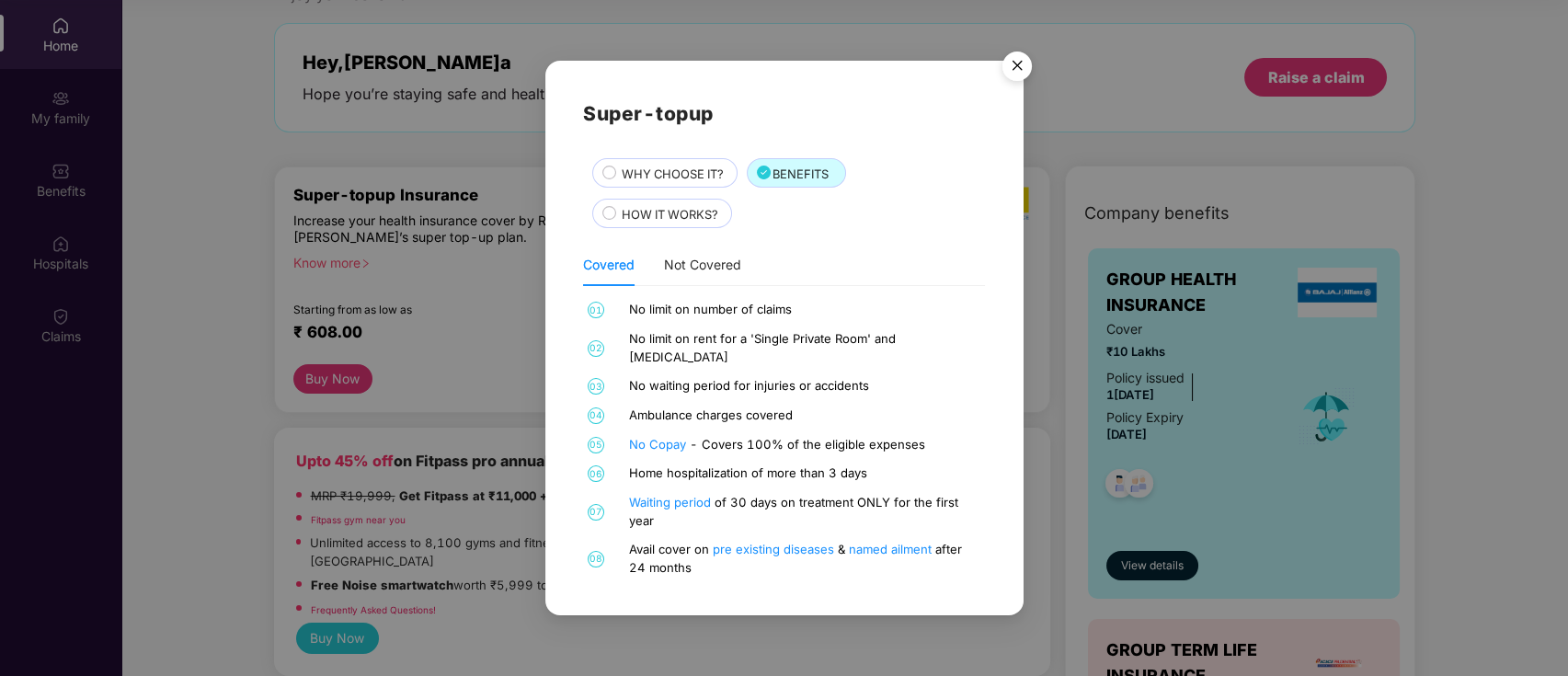
click at [606, 220] on circle at bounding box center [610, 213] width 13 height 13
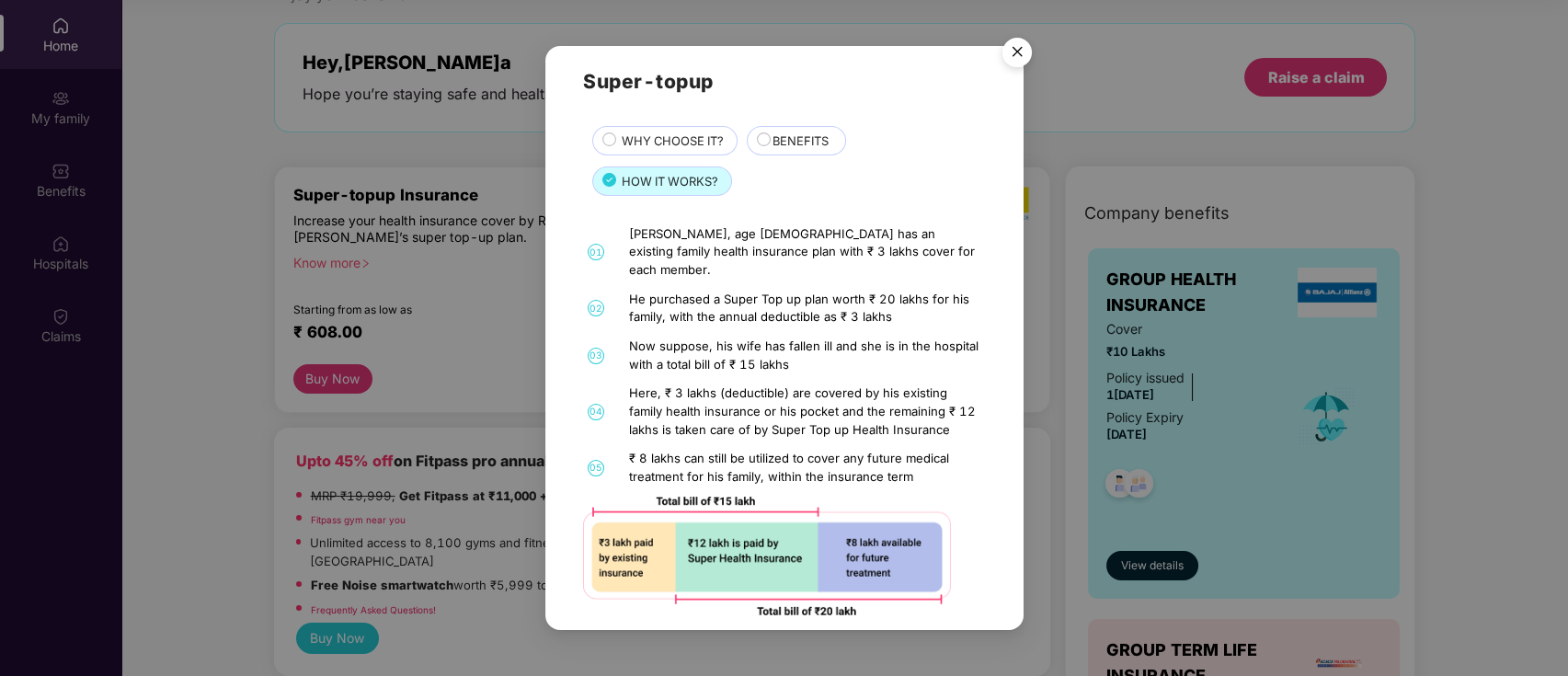
scroll to position [23, 0]
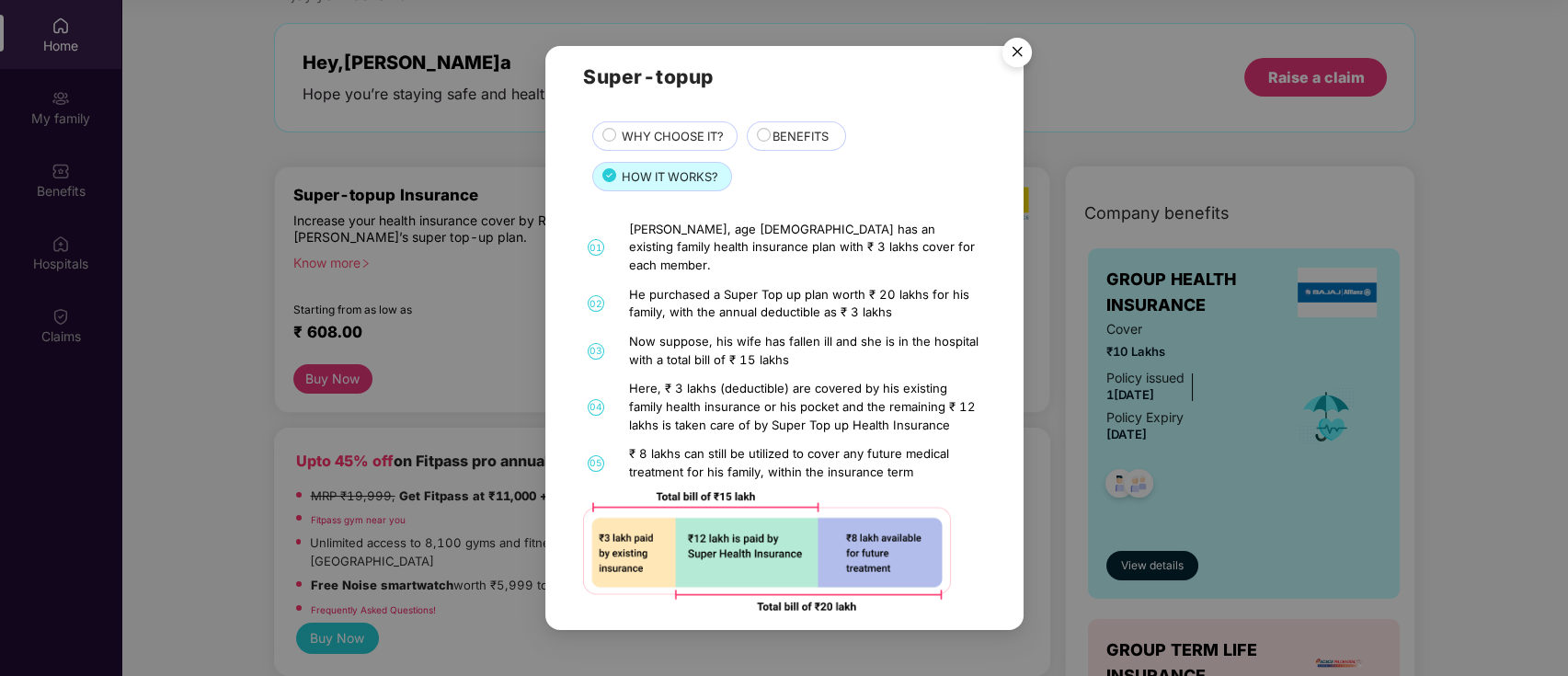
click at [1019, 58] on img "Close" at bounding box center [1016, 55] width 52 height 52
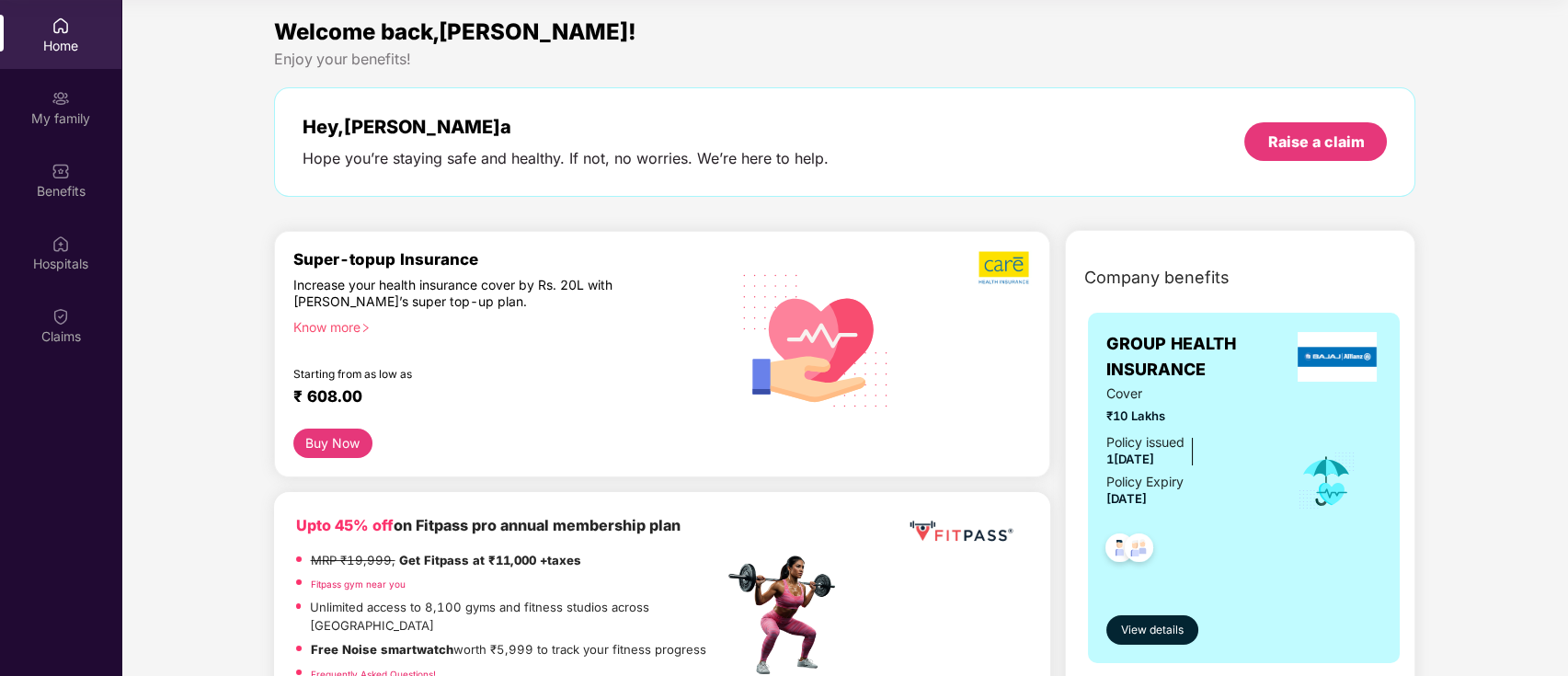
scroll to position [0, 0]
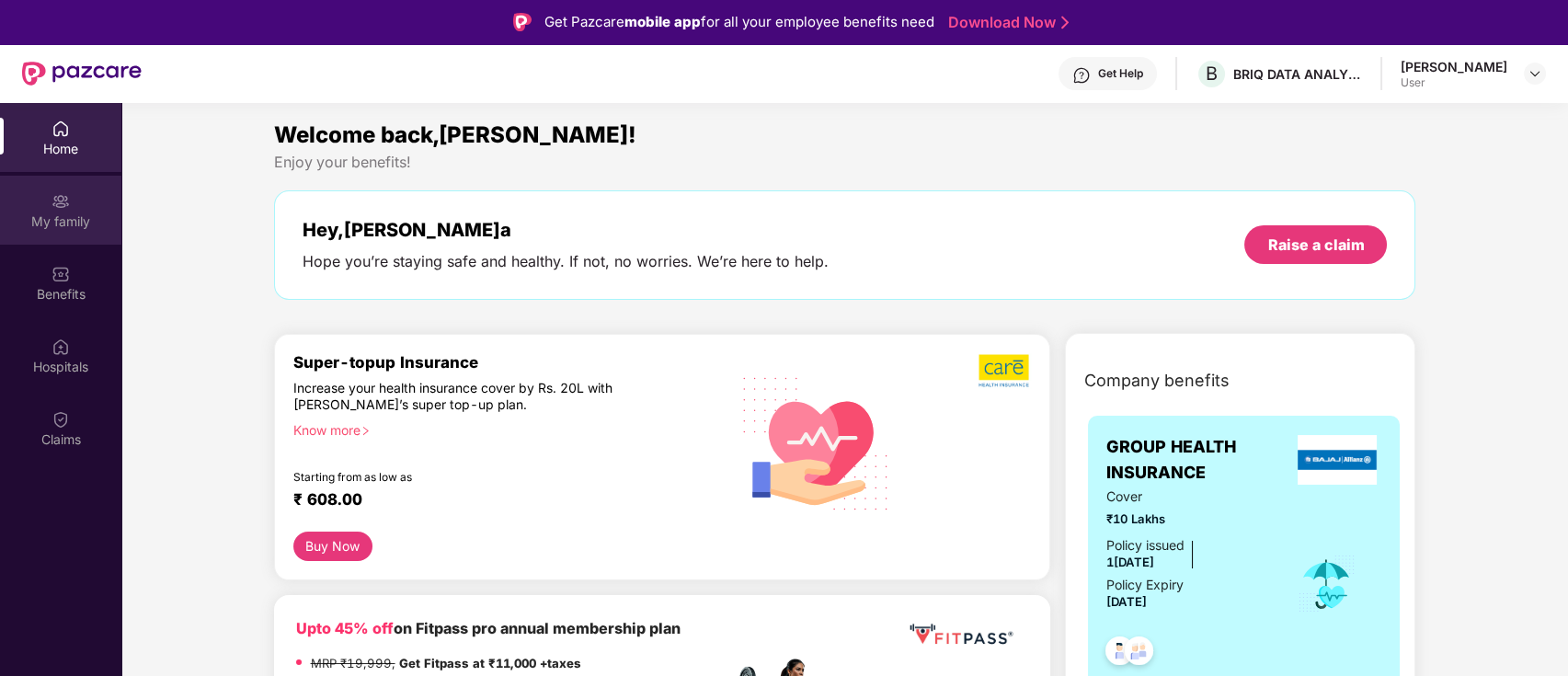
click at [74, 207] on div "My family" at bounding box center [60, 209] width 122 height 69
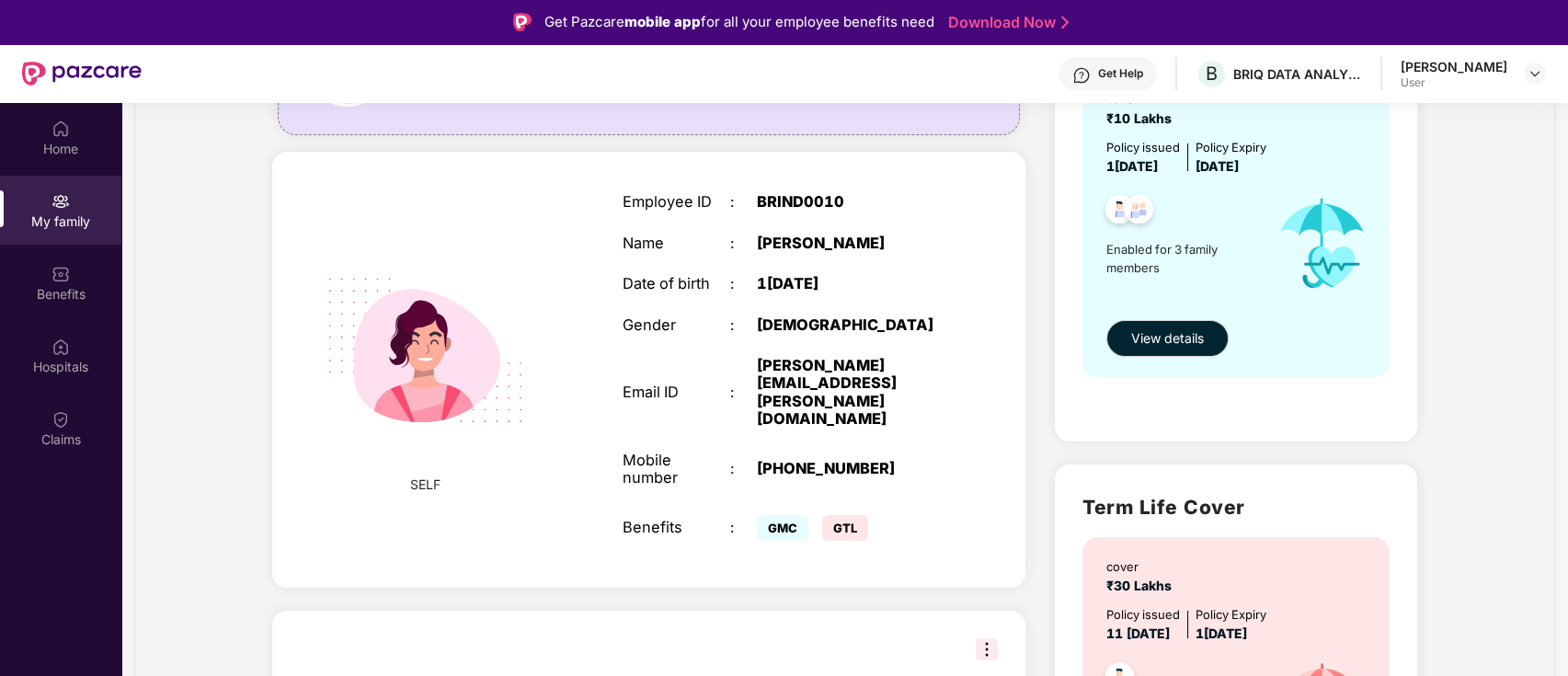
scroll to position [238, 0]
click at [791, 514] on span "GMC" at bounding box center [783, 526] width 52 height 25
click at [840, 514] on span "GTL" at bounding box center [845, 526] width 46 height 25
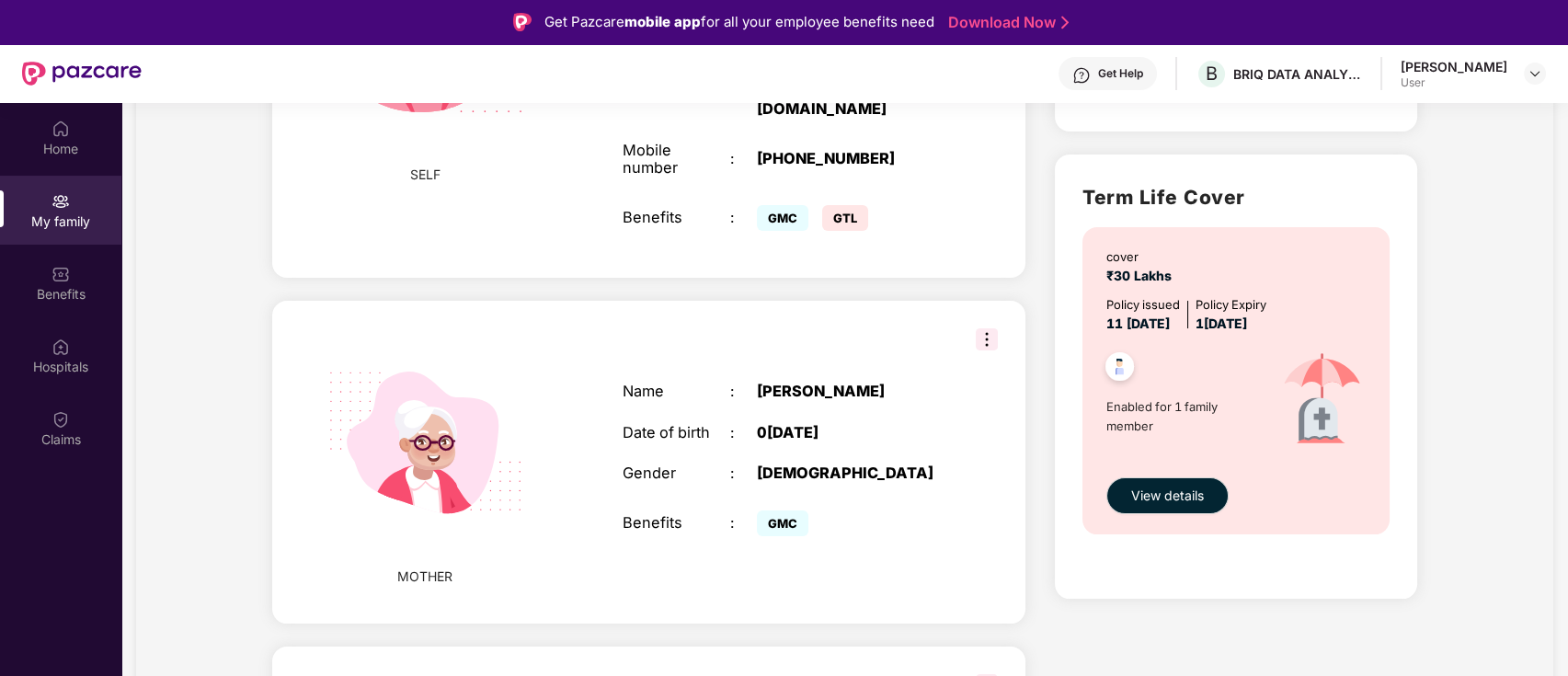
scroll to position [548, 0]
click at [1165, 496] on span "View details" at bounding box center [1167, 493] width 73 height 20
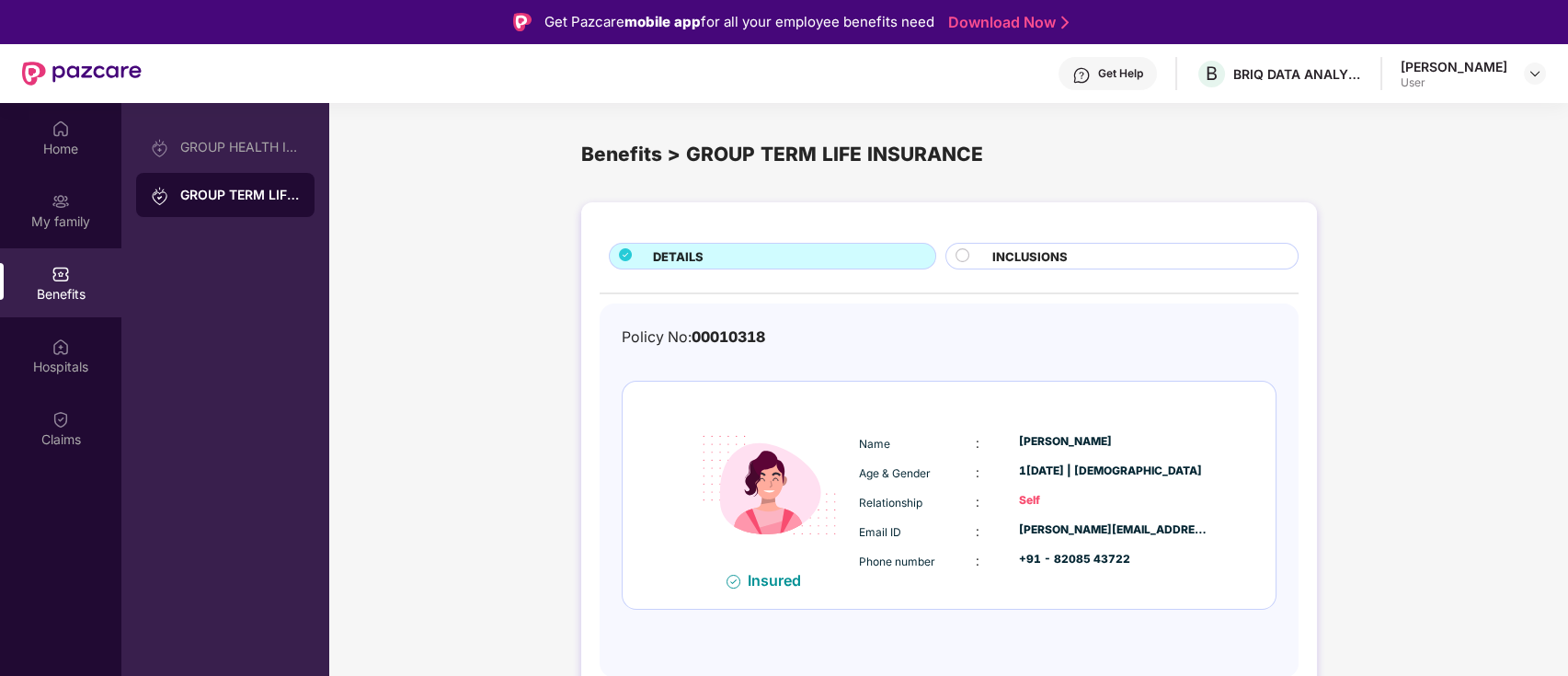
scroll to position [103, 0]
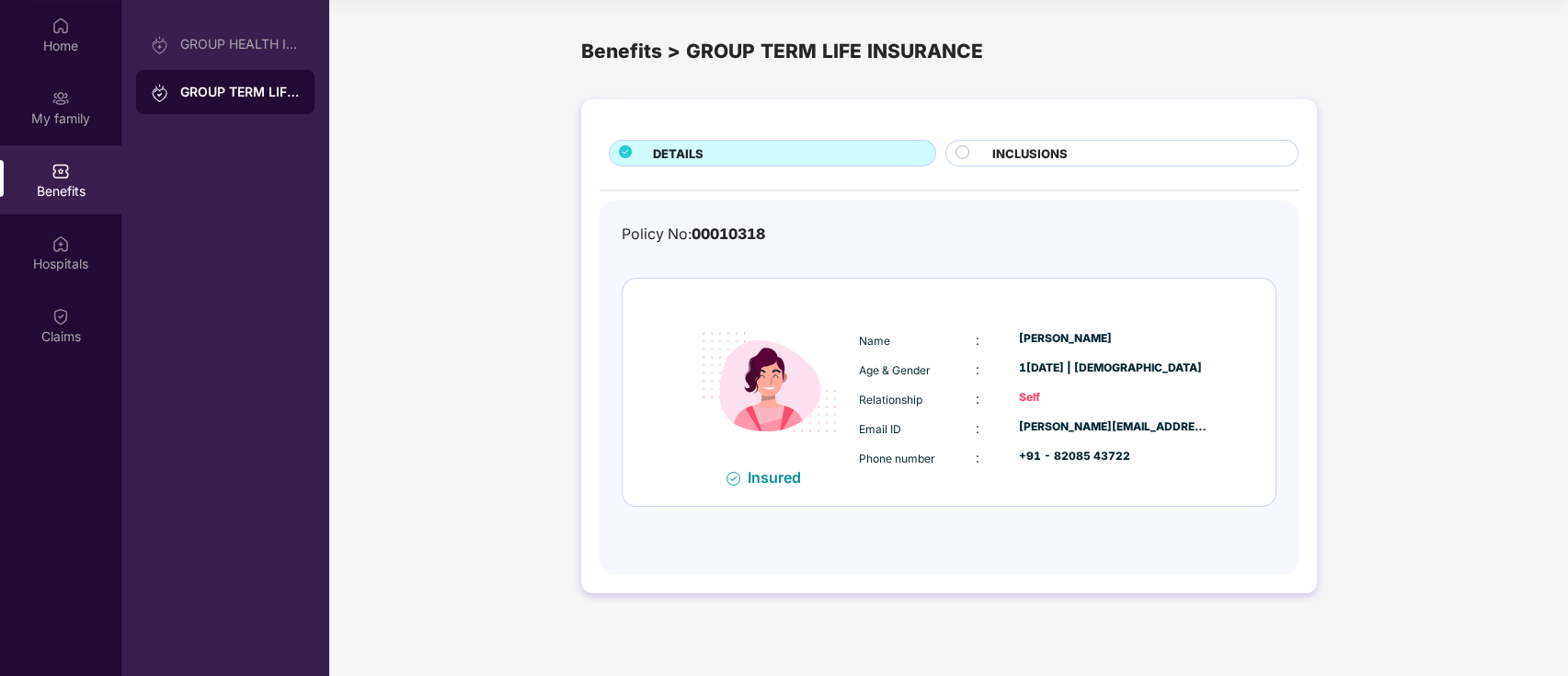
click at [1011, 154] on span "INCLUSIONS" at bounding box center [1030, 154] width 75 height 19
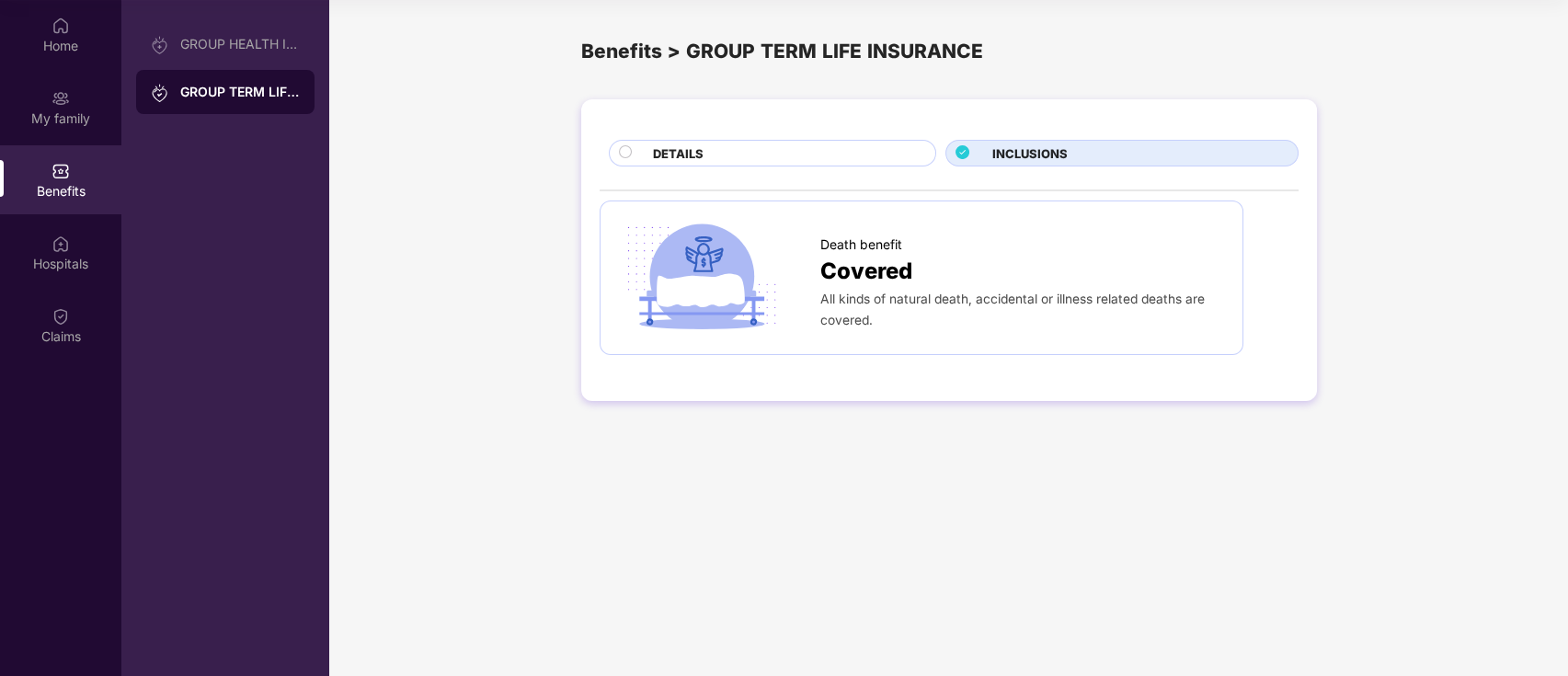
click at [848, 158] on div "DETAILS" at bounding box center [784, 155] width 282 height 21
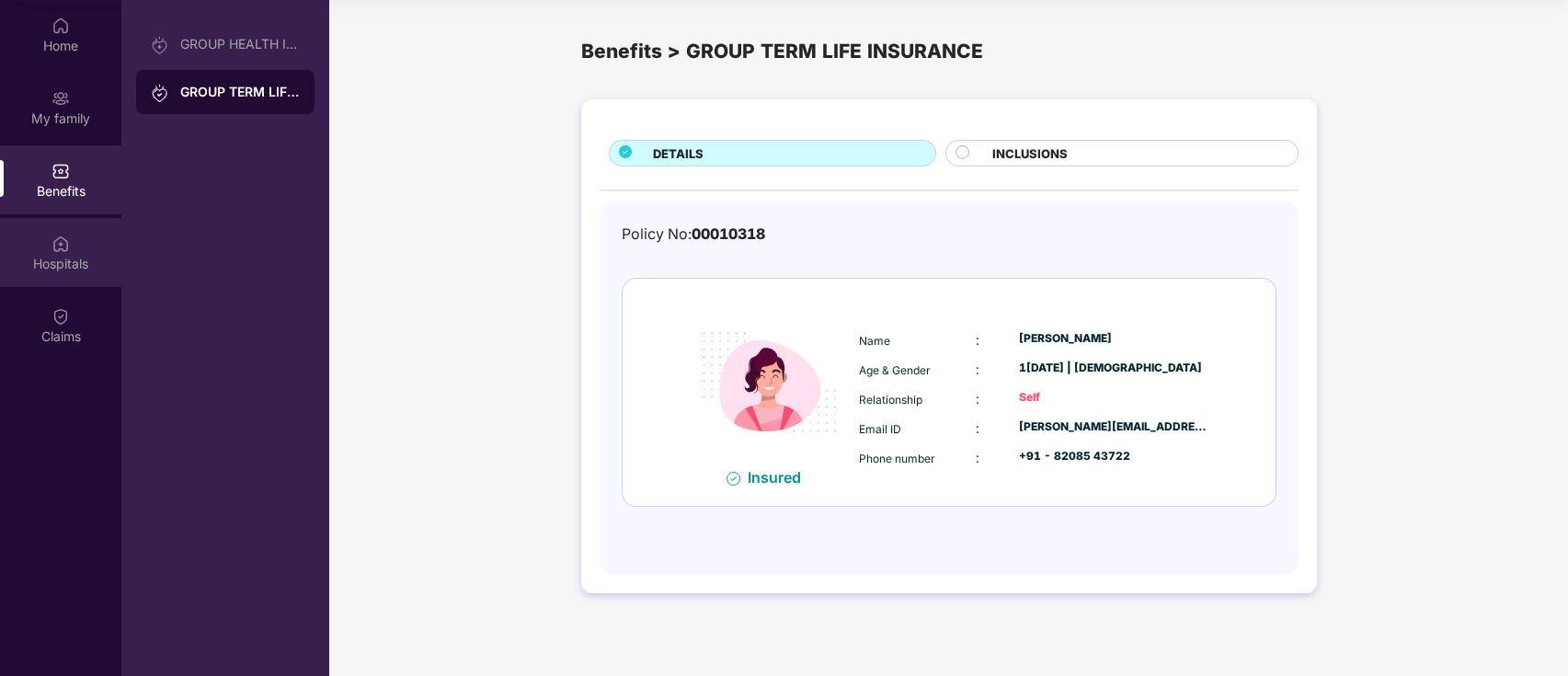
click at [60, 239] on img at bounding box center [61, 244] width 19 height 19
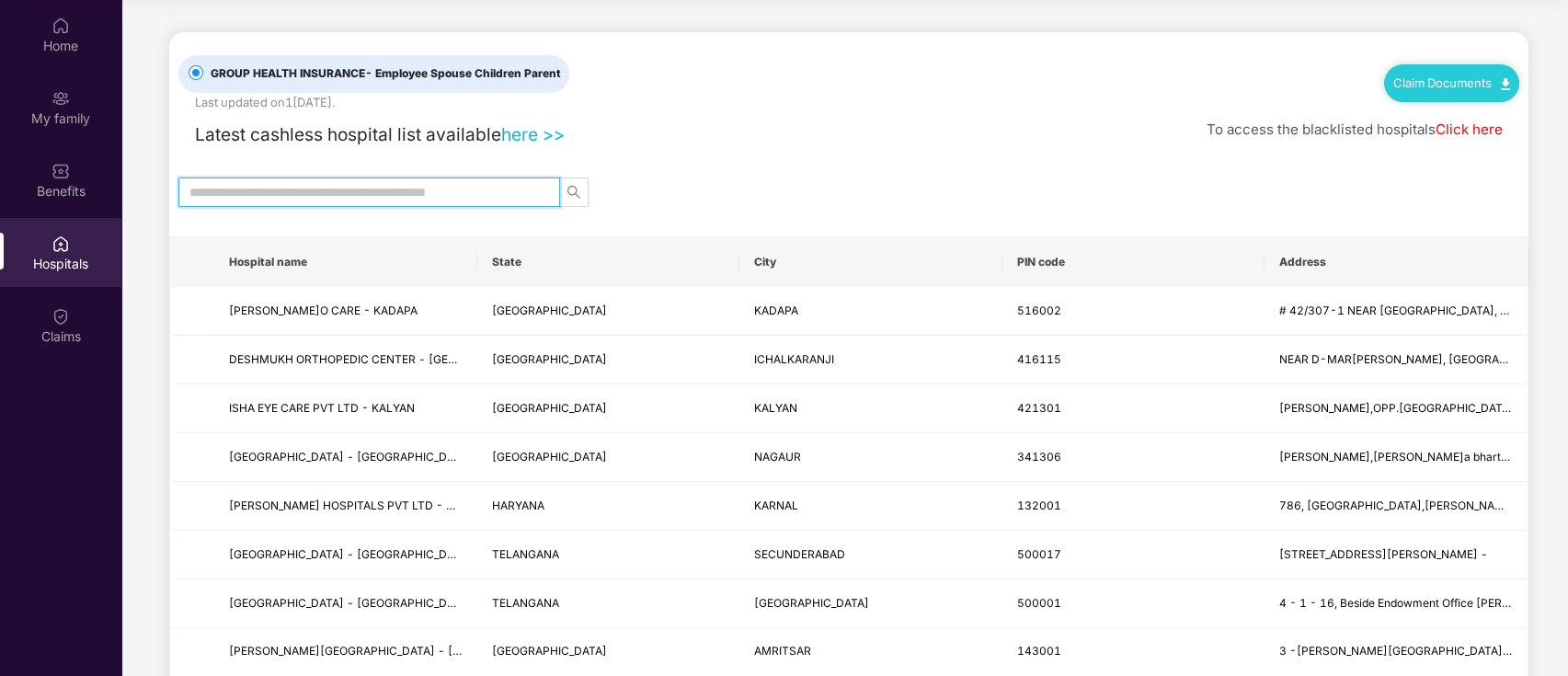
click at [332, 192] on input "text" at bounding box center [362, 191] width 345 height 20
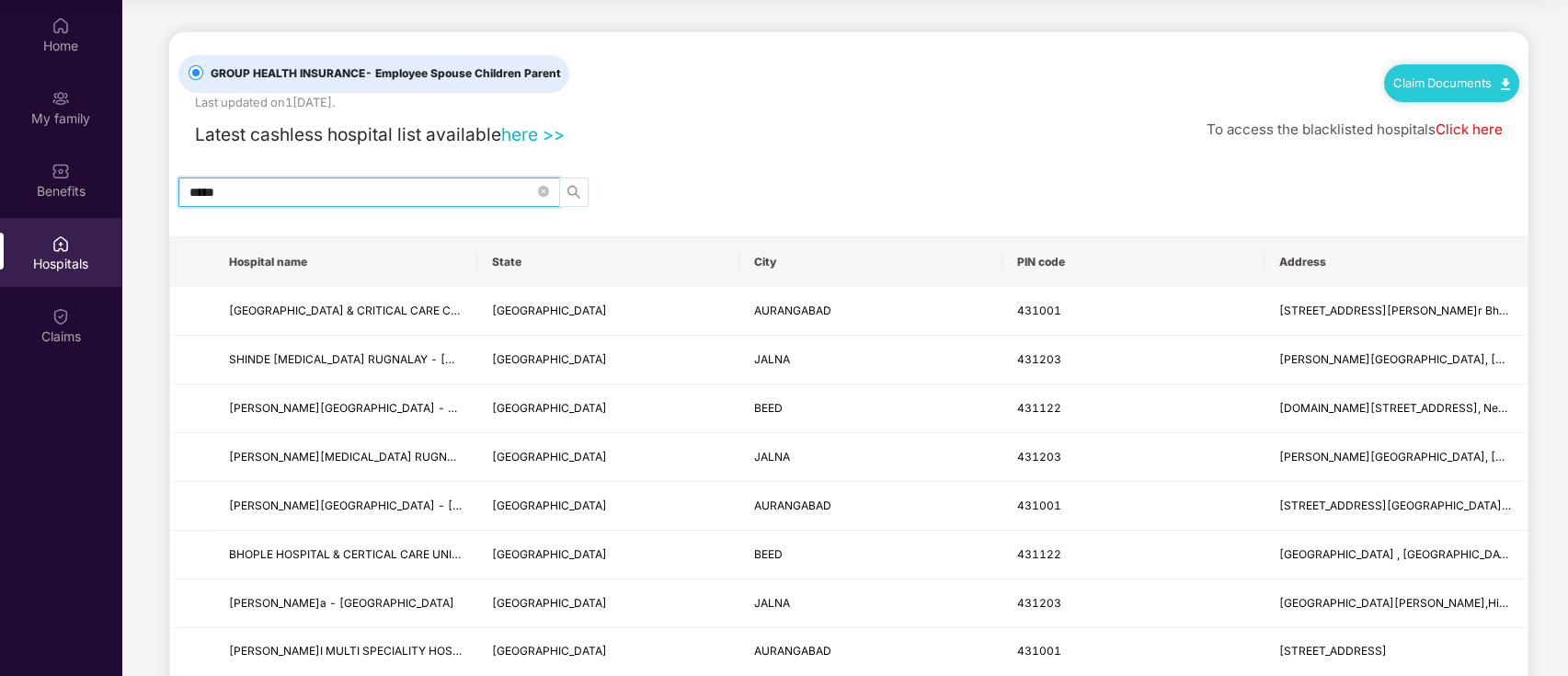
click at [576, 189] on icon "search" at bounding box center [574, 192] width 13 height 13
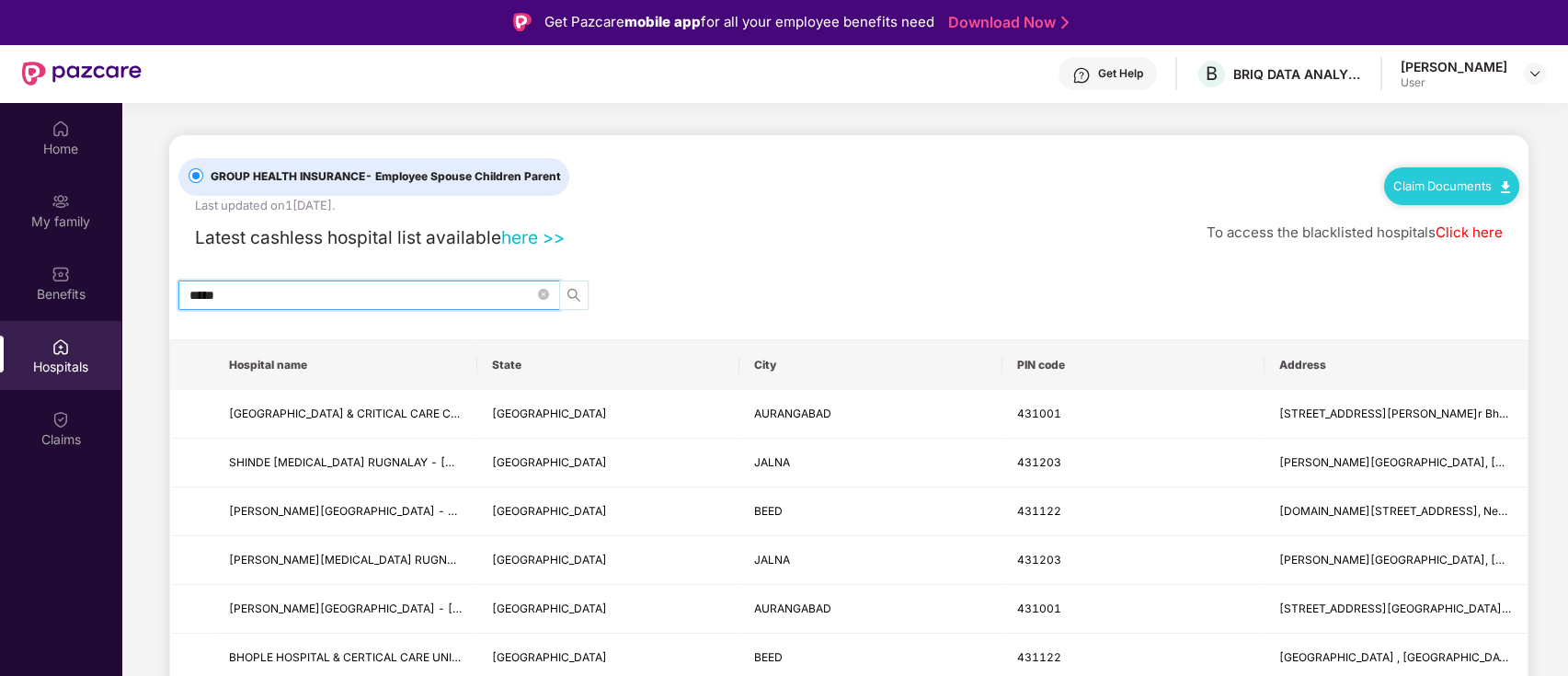
click at [572, 298] on icon "search" at bounding box center [574, 295] width 15 height 15
type input "*****"
click at [1463, 233] on link "Click here" at bounding box center [1468, 232] width 67 height 18
click at [63, 420] on img at bounding box center [61, 420] width 19 height 19
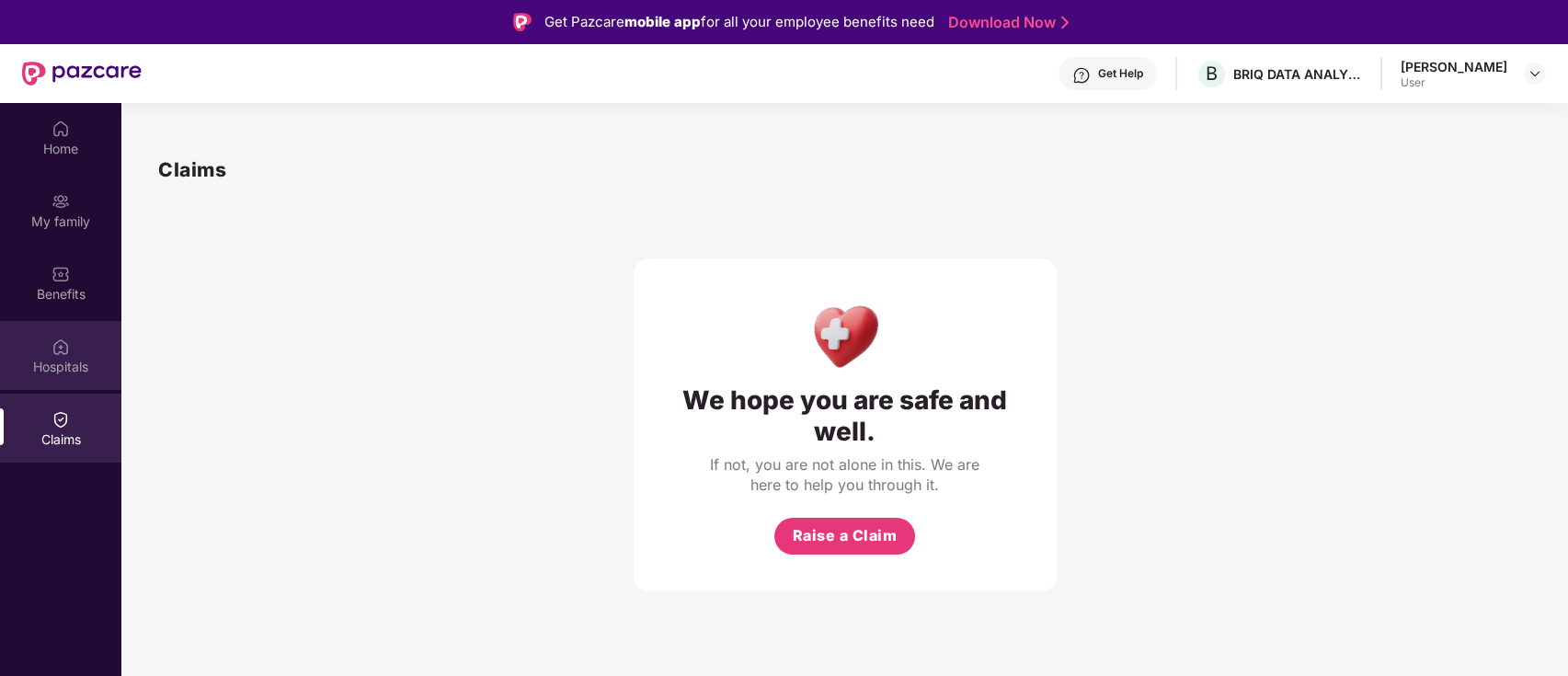
click at [56, 355] on div "Hospitals" at bounding box center [60, 354] width 122 height 69
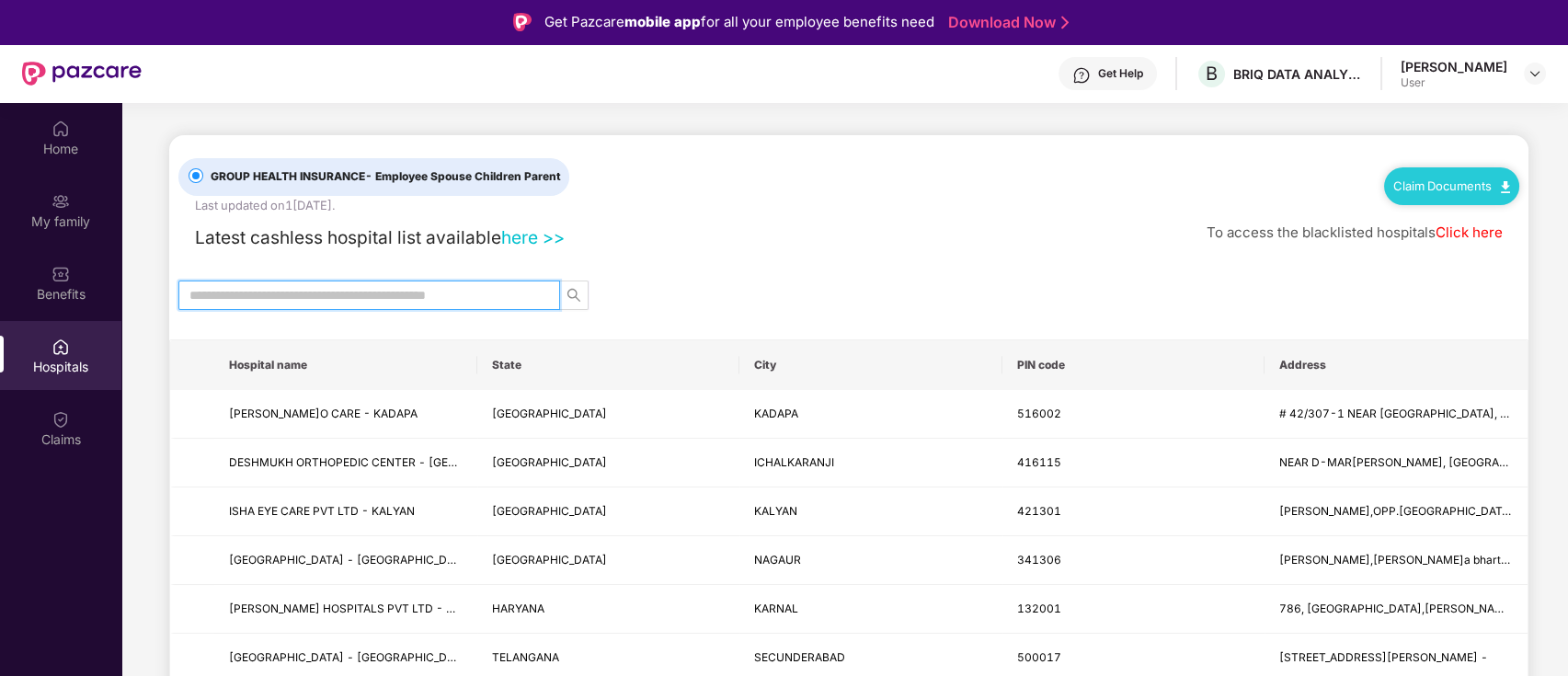
click at [422, 296] on input "text" at bounding box center [362, 294] width 345 height 20
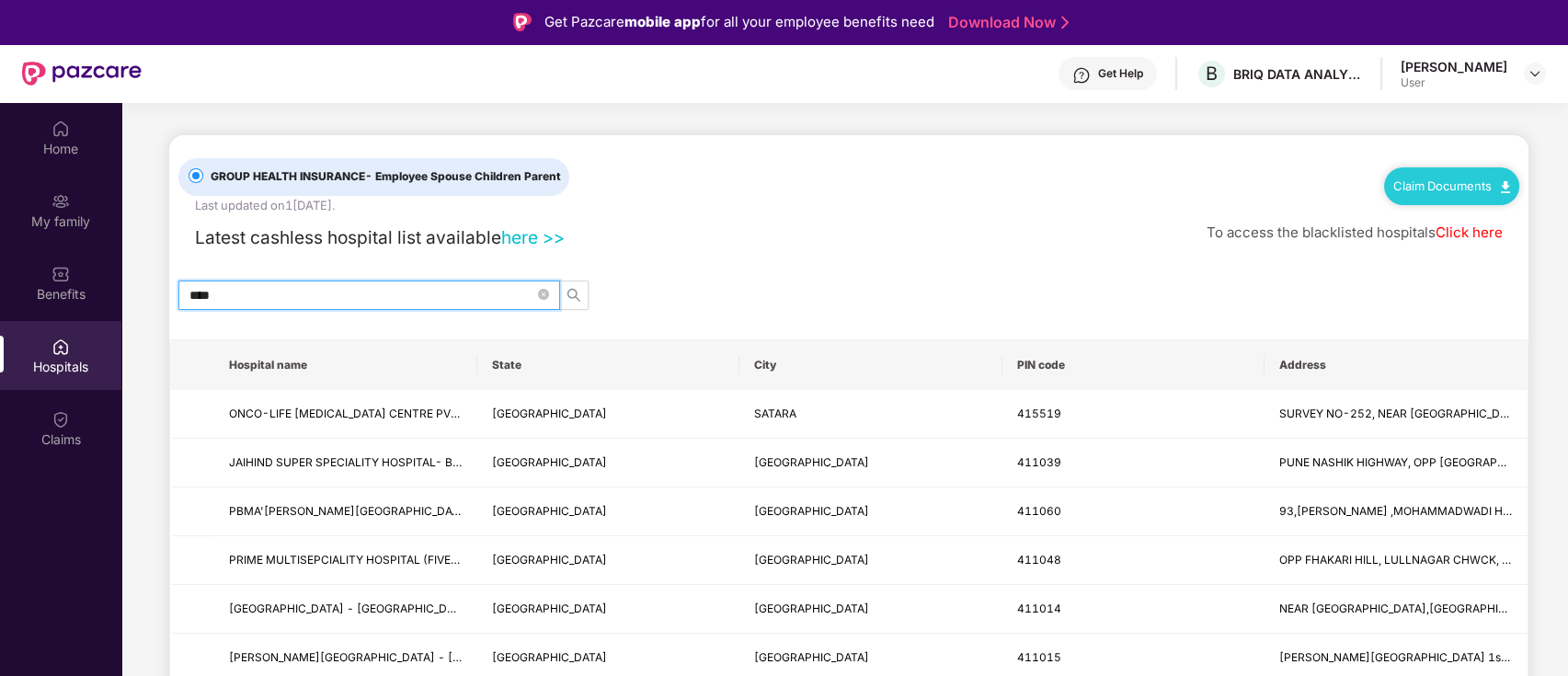
type input "****"
click at [765, 244] on div "Latest cashless hospital list available here >> To access the blacklisted hospi…" at bounding box center [849, 232] width 1341 height 37
click at [56, 428] on div "Claims" at bounding box center [60, 427] width 122 height 69
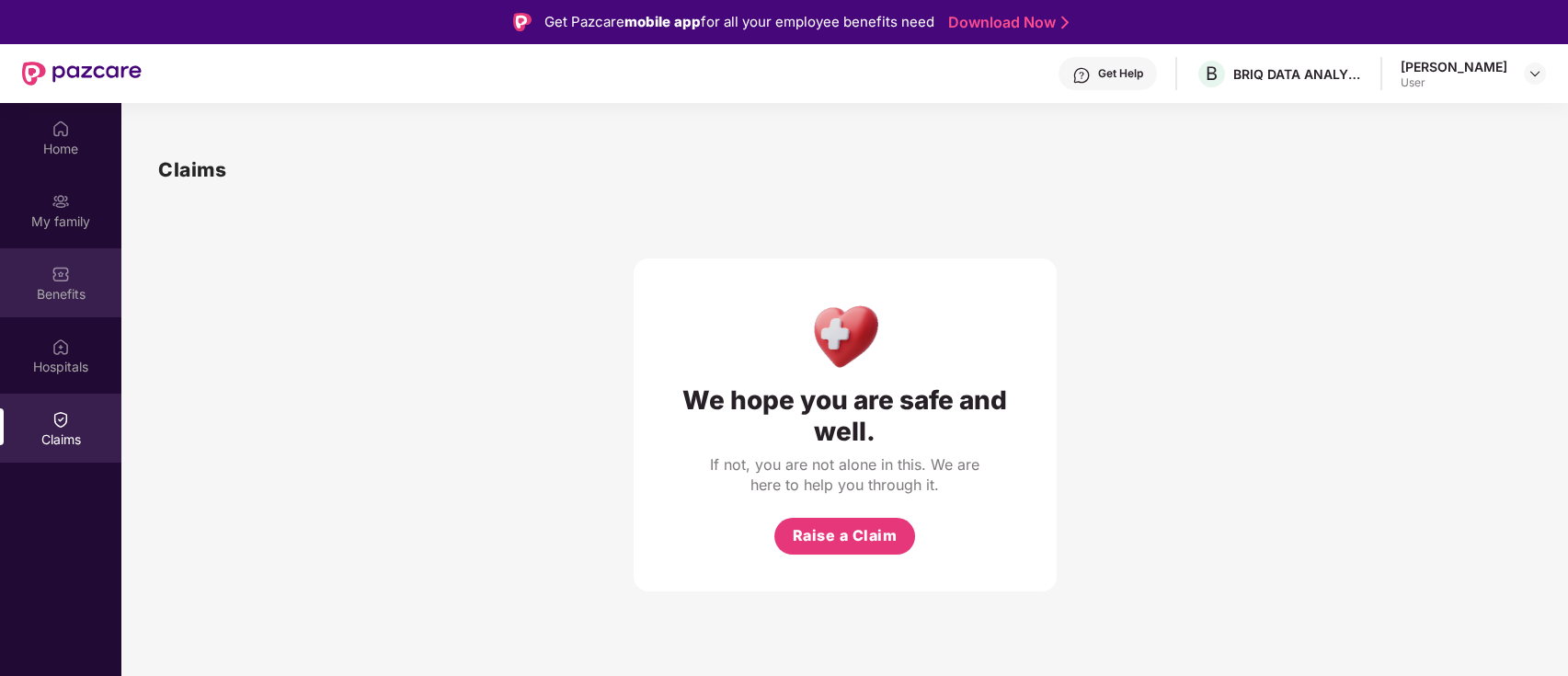
click at [50, 274] on div "Benefits" at bounding box center [60, 282] width 122 height 69
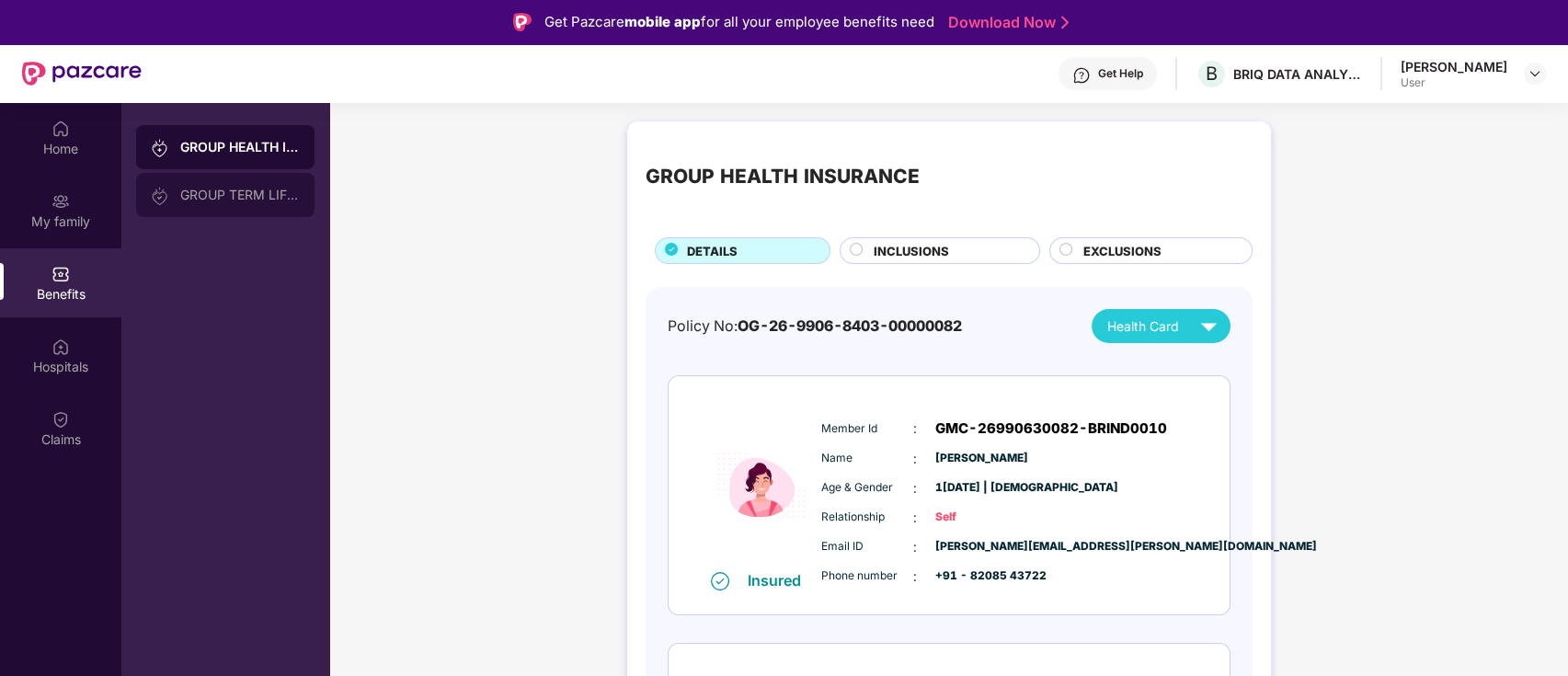
click at [281, 200] on div "GROUP TERM LIFE INSURANCE" at bounding box center [239, 195] width 120 height 15
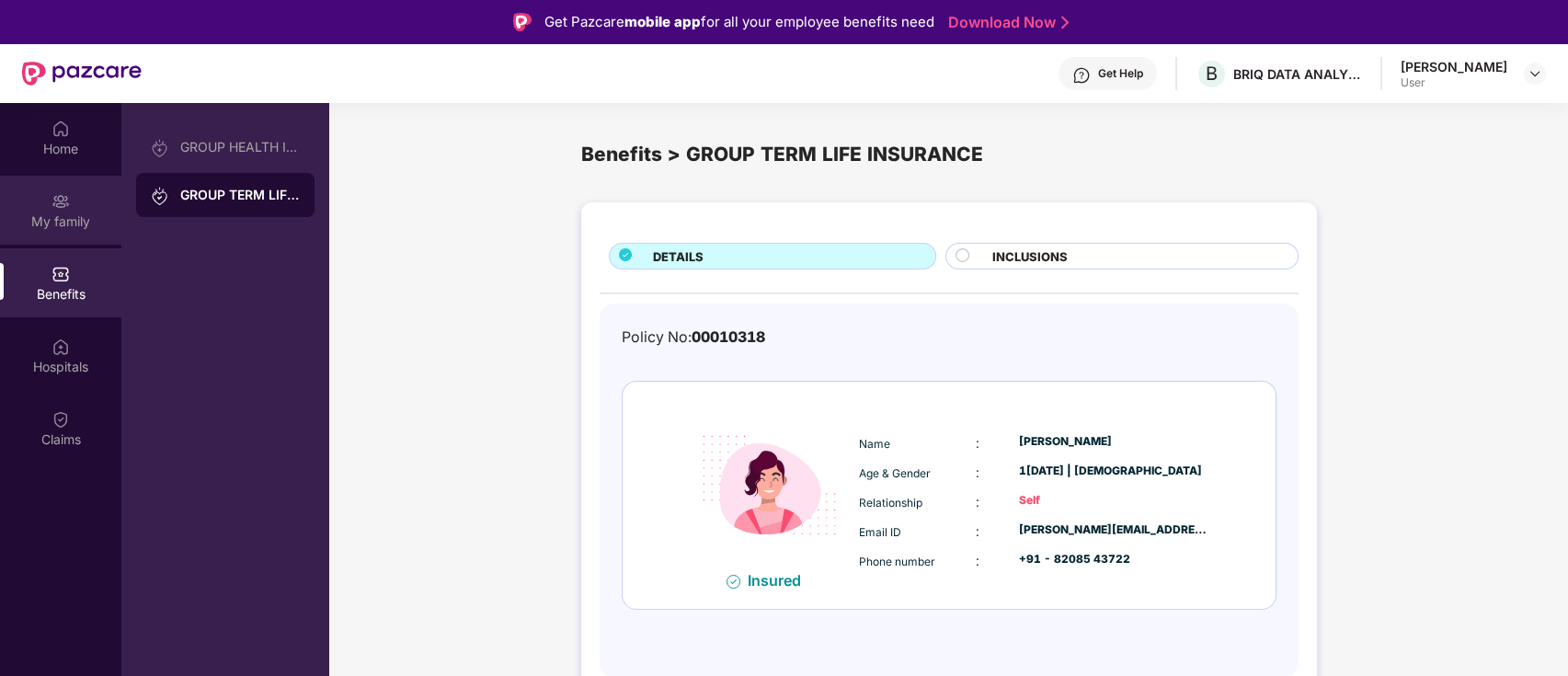
click at [61, 201] on img at bounding box center [61, 202] width 19 height 19
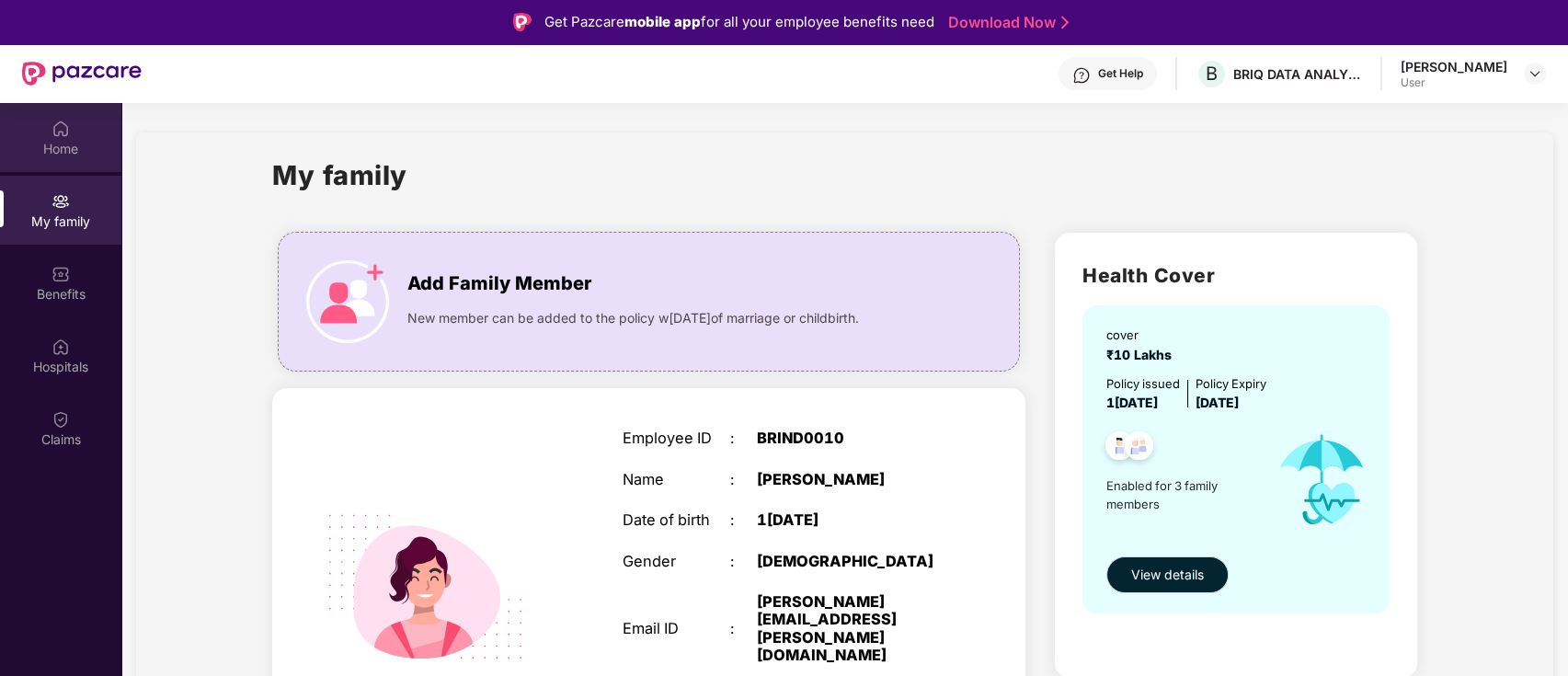
click at [58, 130] on img at bounding box center [61, 129] width 19 height 19
